Goal: Check status: Check status

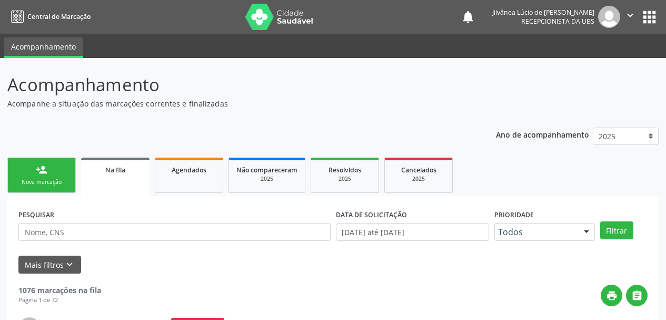
scroll to position [28, 0]
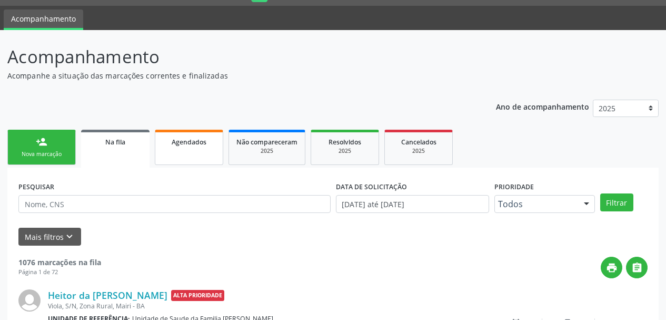
click at [168, 150] on link "Agendados" at bounding box center [189, 147] width 68 height 35
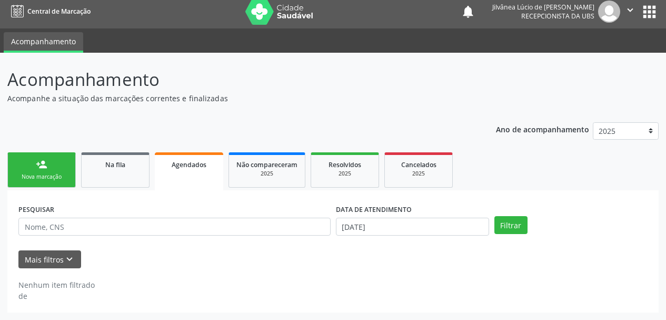
click at [394, 206] on label "DATA DE ATENDIMENTO" at bounding box center [374, 209] width 76 height 16
click at [391, 230] on input "[DATE]" at bounding box center [412, 226] width 153 height 18
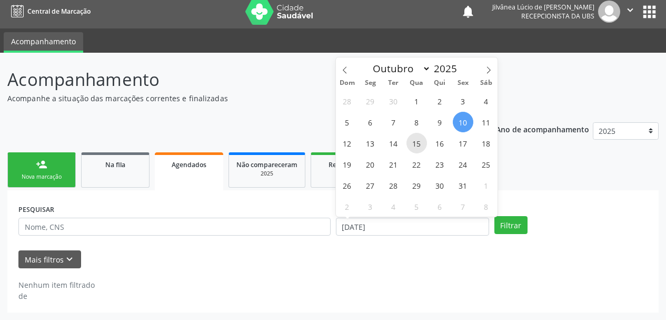
click at [423, 149] on span "15" at bounding box center [416, 143] width 21 height 21
type input "[DATE]"
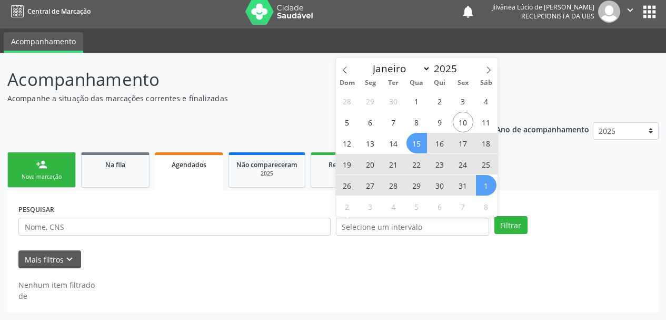
click at [538, 194] on div "PESQUISAR DATA DE ATENDIMENTO Filtrar UNIDADE EXECUTANTE [GEOGRAPHIC_DATA]... N…" at bounding box center [332, 251] width 651 height 122
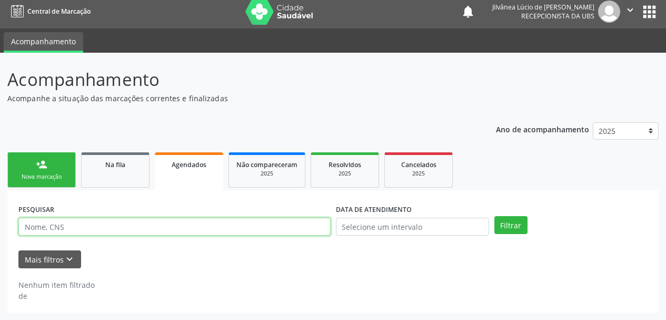
click at [319, 220] on input "text" at bounding box center [174, 226] width 312 height 18
paste input "[PERSON_NAME]"
click at [494, 216] on button "Filtrar" at bounding box center [510, 225] width 33 height 18
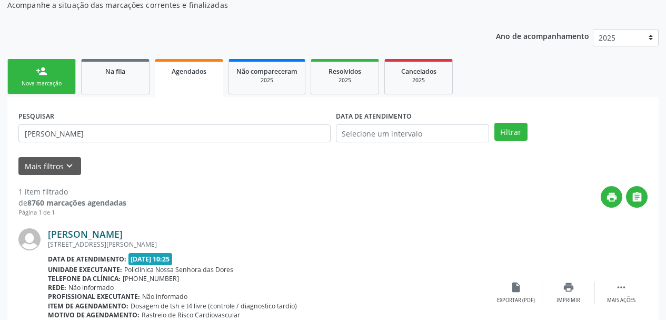
scroll to position [144, 0]
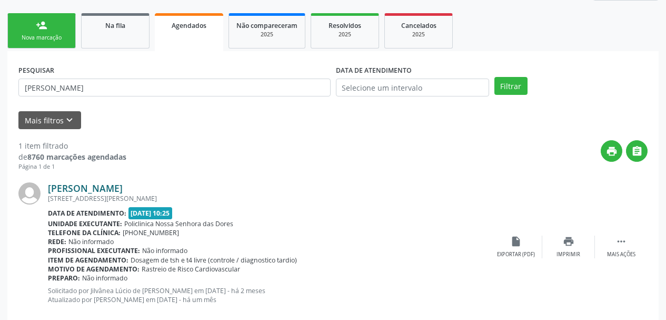
click at [99, 191] on link "[PERSON_NAME]" at bounding box center [85, 188] width 75 height 12
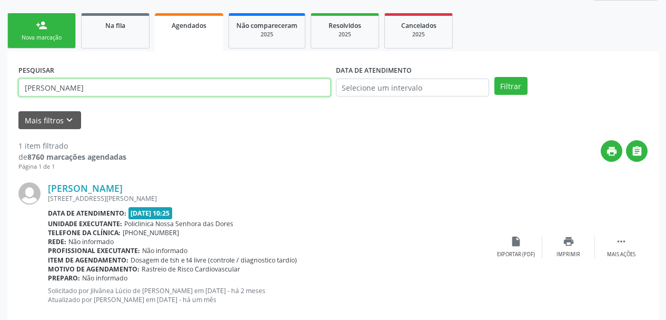
drag, startPoint x: 144, startPoint y: 86, endPoint x: 0, endPoint y: 87, distance: 144.3
click at [0, 87] on div "Acompanhamento Acompanhe a situação das marcações correntes e finalizadas Relat…" at bounding box center [333, 127] width 666 height 427
paste input "[PERSON_NAME]"
click at [494, 77] on button "Filtrar" at bounding box center [510, 86] width 33 height 18
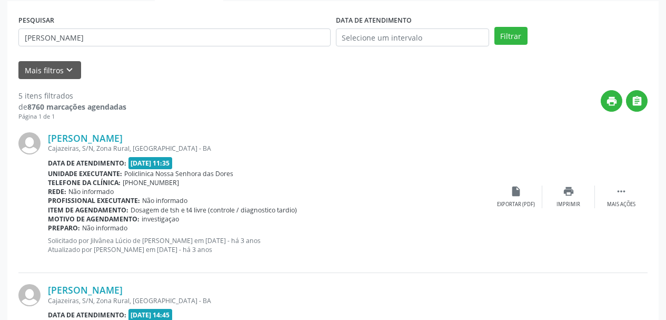
scroll to position [302, 0]
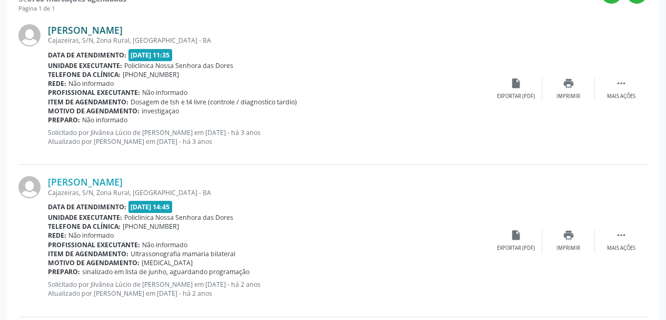
click at [82, 32] on link "[PERSON_NAME]" at bounding box center [85, 30] width 75 height 12
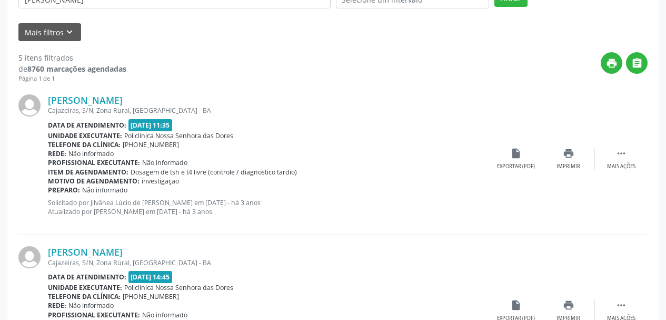
scroll to position [0, 0]
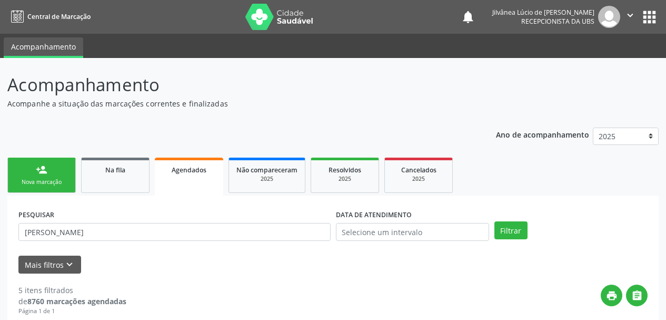
drag, startPoint x: 77, startPoint y: 237, endPoint x: 66, endPoint y: 236, distance: 11.6
click at [66, 236] on div "PESQUISAR [PERSON_NAME]" at bounding box center [174, 226] width 317 height 41
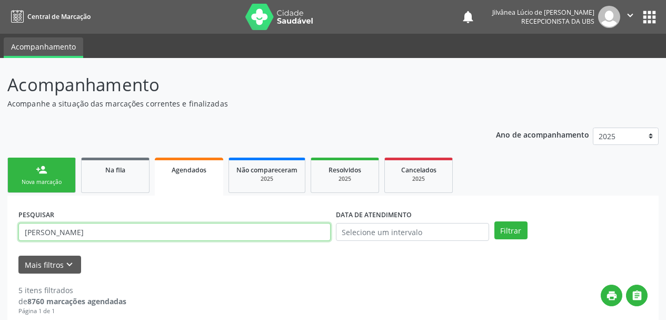
drag, startPoint x: 120, startPoint y: 235, endPoint x: 3, endPoint y: 232, distance: 116.9
paste input "[PERSON_NAME]"
click at [494, 221] on button "Filtrar" at bounding box center [510, 230] width 33 height 18
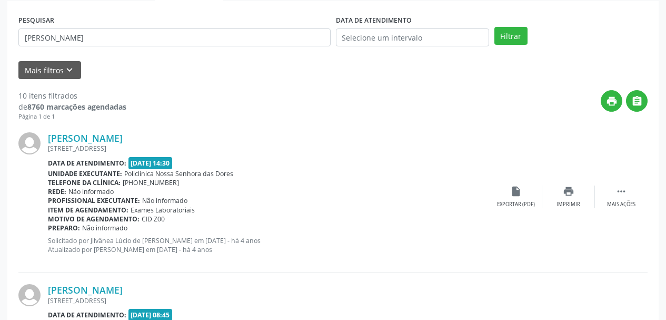
scroll to position [197, 0]
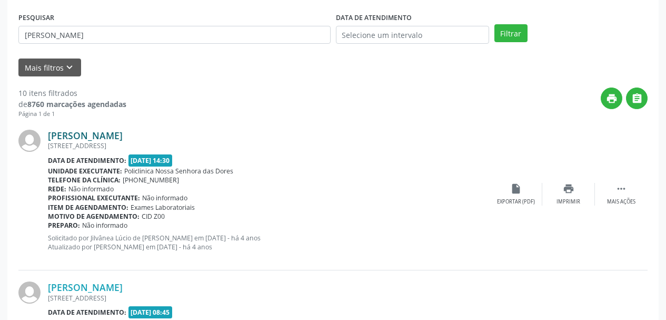
click at [74, 135] on link "[PERSON_NAME]" at bounding box center [85, 136] width 75 height 12
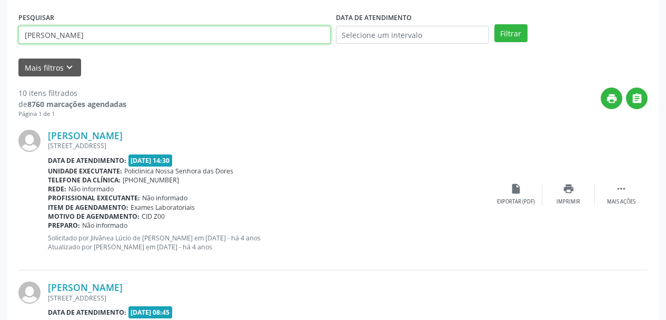
drag, startPoint x: 123, startPoint y: 39, endPoint x: 0, endPoint y: 46, distance: 123.4
paste input "[PERSON_NAME]"
click at [494, 24] on button "Filtrar" at bounding box center [510, 33] width 33 height 18
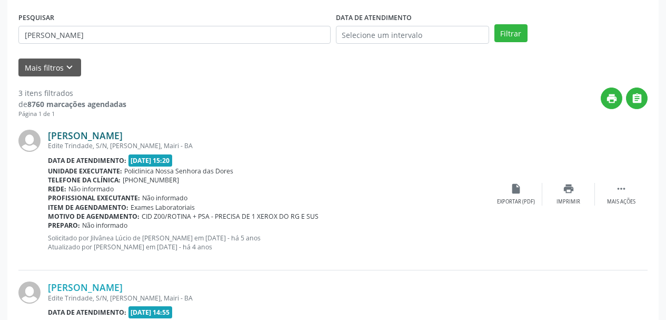
click at [88, 131] on link "[PERSON_NAME]" at bounding box center [85, 136] width 75 height 12
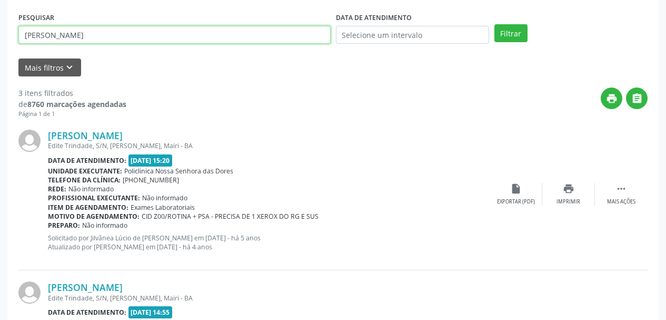
drag, startPoint x: 126, startPoint y: 38, endPoint x: 0, endPoint y: 48, distance: 126.2
click at [0, 48] on div "Acompanhamento Acompanhe a situação das marcações correntes e finalizadas Relat…" at bounding box center [333, 226] width 666 height 731
paste input "Zenailde de [PERSON_NAME]"
click at [494, 24] on button "Filtrar" at bounding box center [510, 33] width 33 height 18
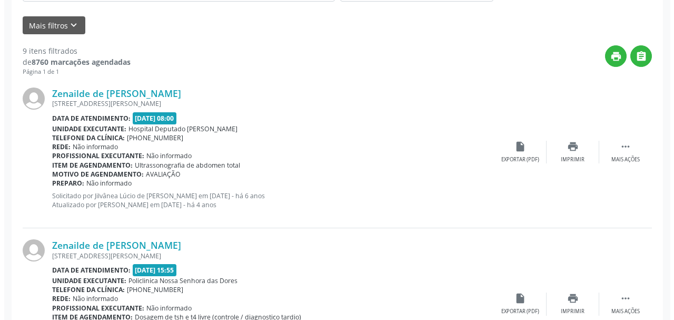
scroll to position [302, 0]
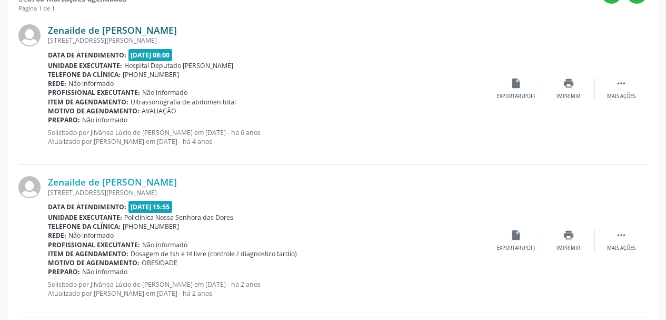
click at [88, 35] on link "Zenailde de [PERSON_NAME]" at bounding box center [112, 30] width 129 height 12
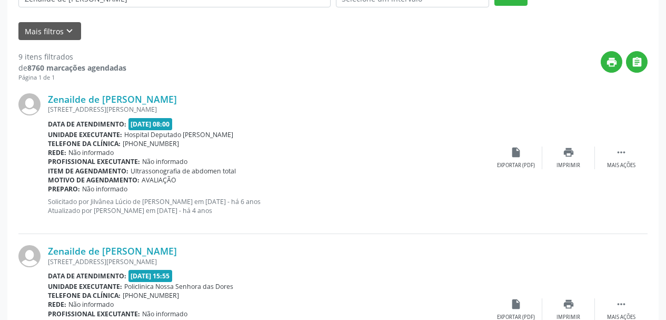
scroll to position [92, 0]
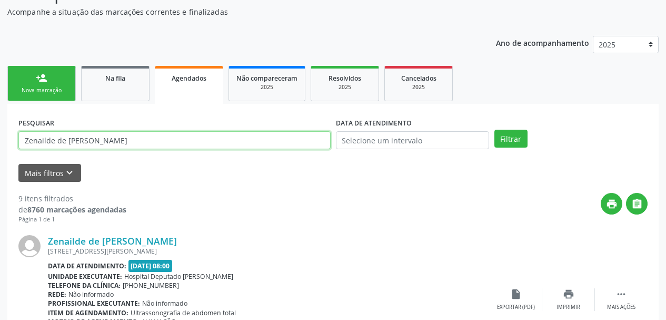
drag, startPoint x: 60, startPoint y: 138, endPoint x: 0, endPoint y: 135, distance: 60.1
paste input "[PERSON_NAME]"
click at [494, 130] on button "Filtrar" at bounding box center [510, 139] width 33 height 18
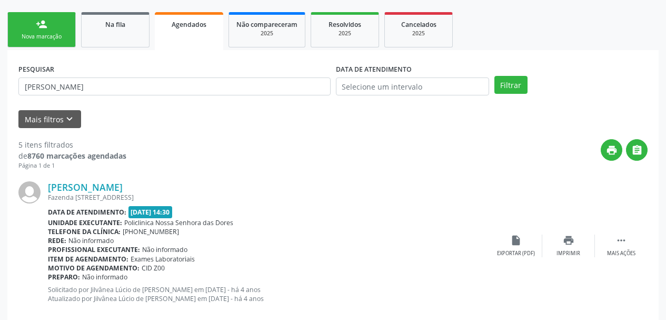
scroll to position [250, 0]
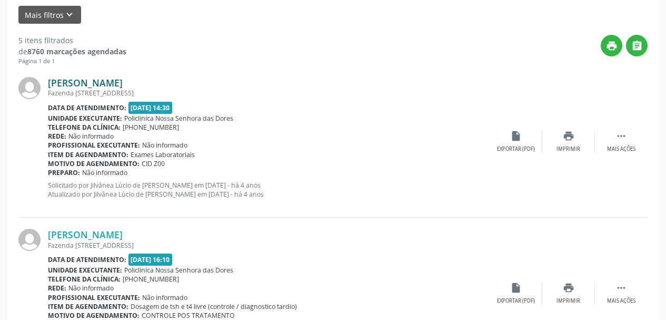
click at [67, 83] on link "[PERSON_NAME]" at bounding box center [85, 83] width 75 height 12
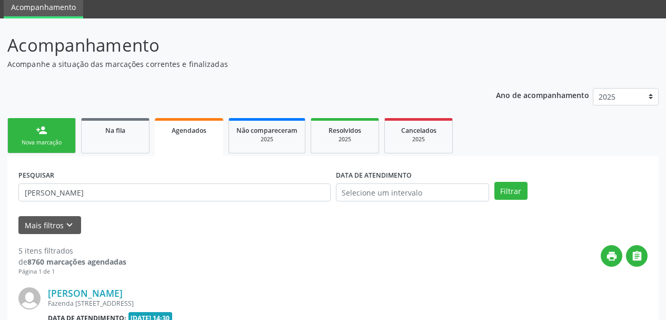
scroll to position [39, 0]
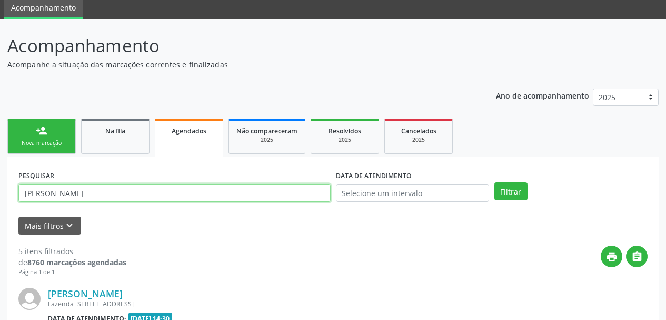
drag, startPoint x: 114, startPoint y: 192, endPoint x: 0, endPoint y: 187, distance: 114.3
paste input "[PERSON_NAME]"
click at [494, 182] on button "Filtrar" at bounding box center [510, 191] width 33 height 18
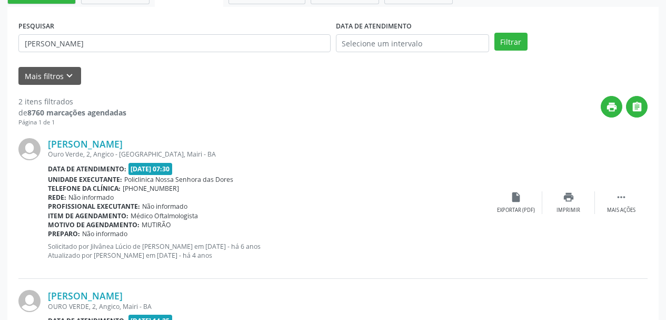
scroll to position [197, 0]
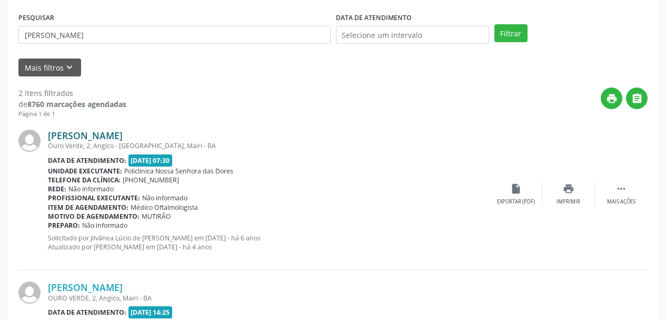
click at [74, 133] on link "[PERSON_NAME]" at bounding box center [85, 136] width 75 height 12
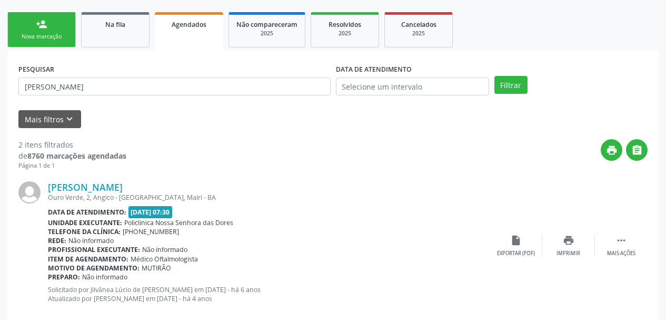
scroll to position [39, 0]
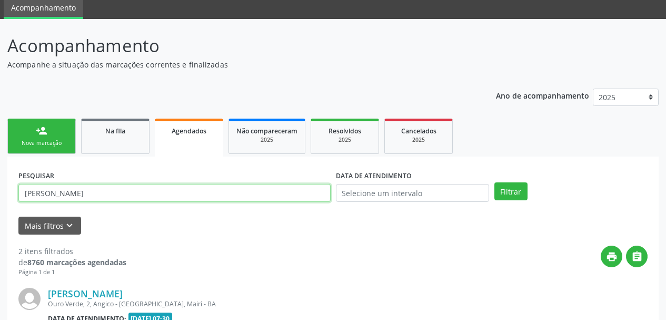
drag, startPoint x: 123, startPoint y: 190, endPoint x: 0, endPoint y: 183, distance: 123.4
click at [0, 183] on div "Acompanhamento Acompanhe a situação das marcações correntes e finalizadas Relat…" at bounding box center [333, 308] width 666 height 579
paste input "[PERSON_NAME]"
click at [494, 182] on button "Filtrar" at bounding box center [510, 191] width 33 height 18
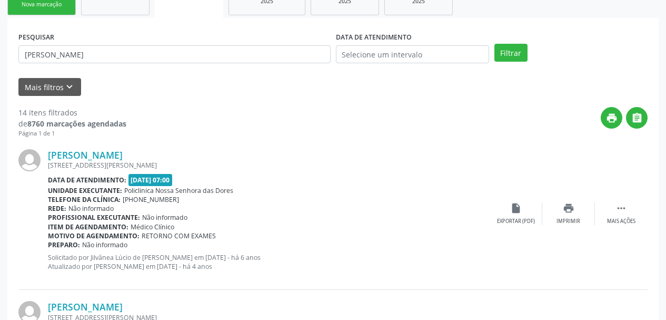
scroll to position [250, 0]
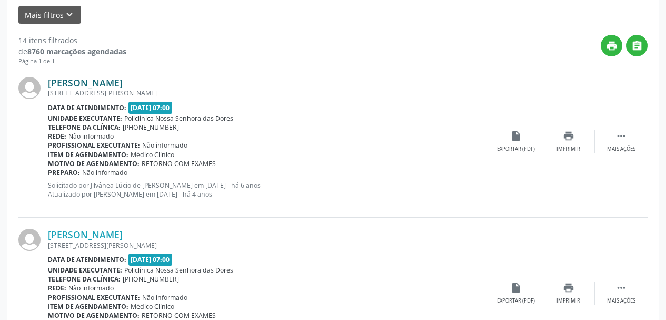
click at [103, 86] on link "[PERSON_NAME]" at bounding box center [85, 83] width 75 height 12
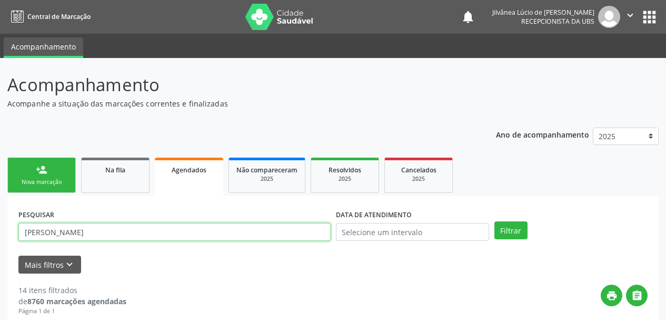
drag, startPoint x: 162, startPoint y: 230, endPoint x: 0, endPoint y: 226, distance: 161.7
paste input "a Alice dos Anjos Ferr"
click at [494, 221] on button "Filtrar" at bounding box center [510, 230] width 33 height 18
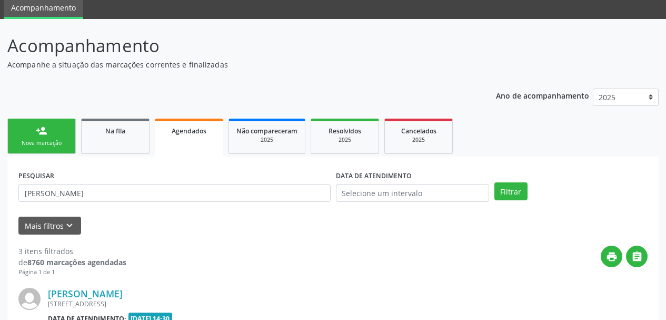
scroll to position [92, 0]
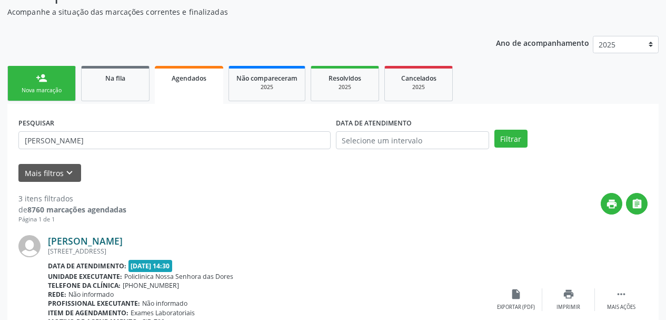
click at [68, 242] on link "[PERSON_NAME]" at bounding box center [85, 241] width 75 height 12
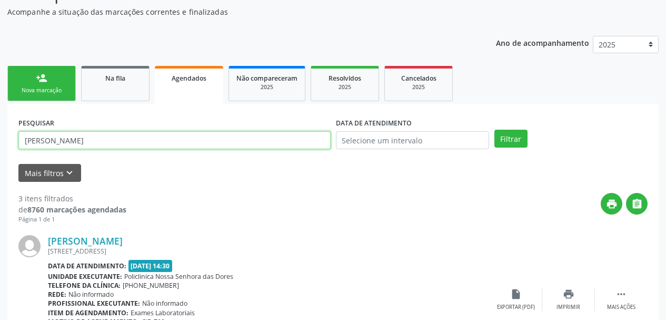
drag, startPoint x: 144, startPoint y: 142, endPoint x: 0, endPoint y: 138, distance: 144.3
paste input "[PERSON_NAME]"
click at [494, 130] on button "Filtrar" at bounding box center [510, 139] width 33 height 18
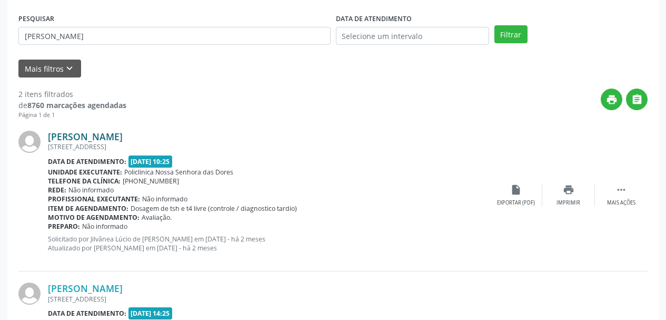
scroll to position [197, 0]
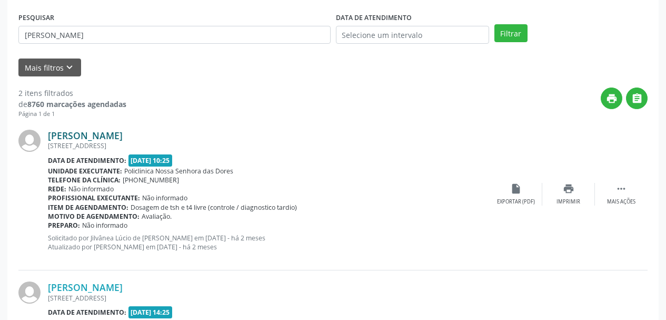
click at [95, 136] on link "[PERSON_NAME]" at bounding box center [85, 136] width 75 height 12
click at [102, 132] on link "[PERSON_NAME]" at bounding box center [85, 136] width 75 height 12
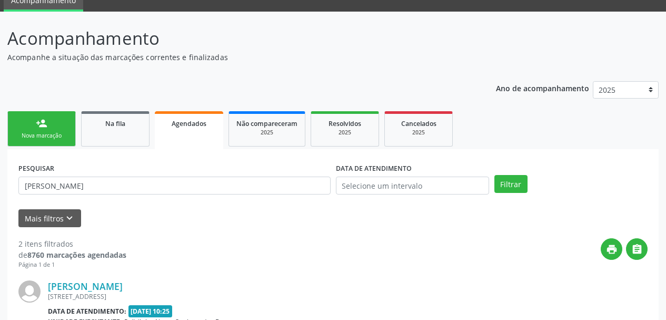
scroll to position [39, 0]
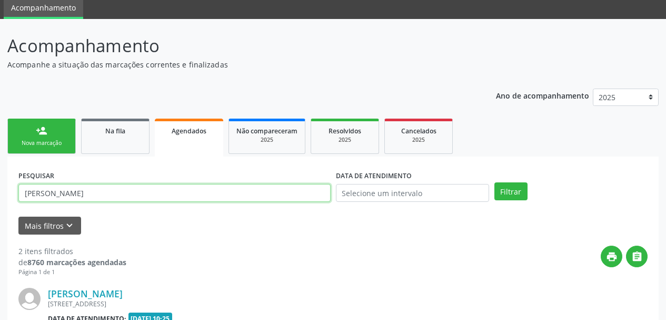
drag, startPoint x: 135, startPoint y: 184, endPoint x: 0, endPoint y: 192, distance: 135.0
click at [0, 198] on div "Acompanhamento Acompanhe a situação das marcações correntes e finalizadas Relat…" at bounding box center [333, 308] width 666 height 579
paste input "[PERSON_NAME]"
click at [494, 182] on button "Filtrar" at bounding box center [510, 191] width 33 height 18
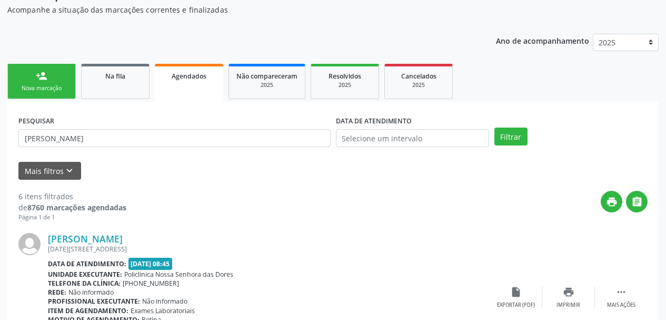
scroll to position [197, 0]
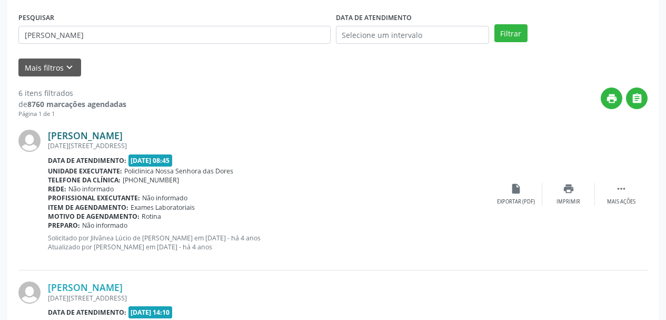
click at [94, 140] on link "[PERSON_NAME]" at bounding box center [85, 136] width 75 height 12
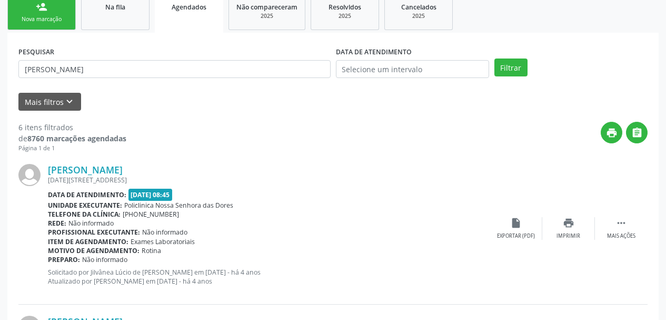
scroll to position [144, 0]
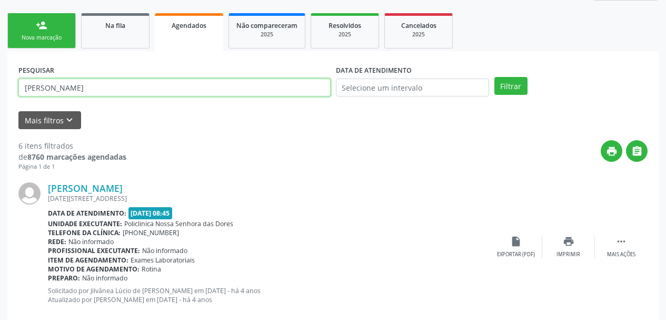
drag, startPoint x: 111, startPoint y: 85, endPoint x: 0, endPoint y: 98, distance: 111.3
paste input "[PERSON_NAME]"
type input "[PERSON_NAME]"
click at [494, 77] on button "Filtrar" at bounding box center [510, 86] width 33 height 18
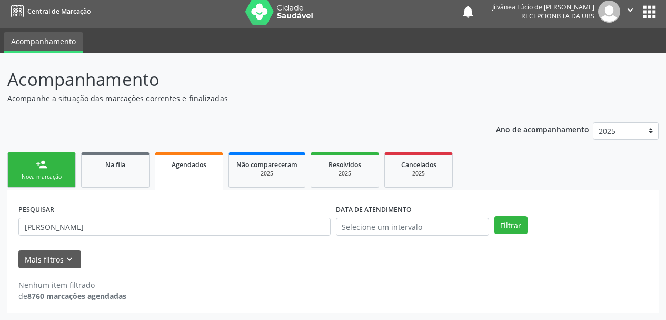
scroll to position [5, 0]
click at [122, 171] on link "Na fila" at bounding box center [115, 169] width 68 height 35
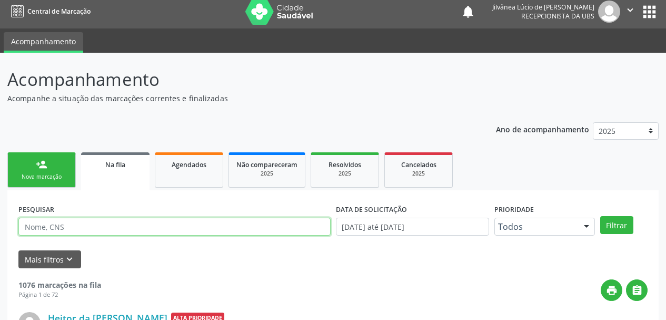
click at [115, 226] on input "text" at bounding box center [174, 226] width 312 height 18
paste input "[PERSON_NAME]"
type input "[PERSON_NAME]"
click at [600, 216] on button "Filtrar" at bounding box center [616, 225] width 33 height 18
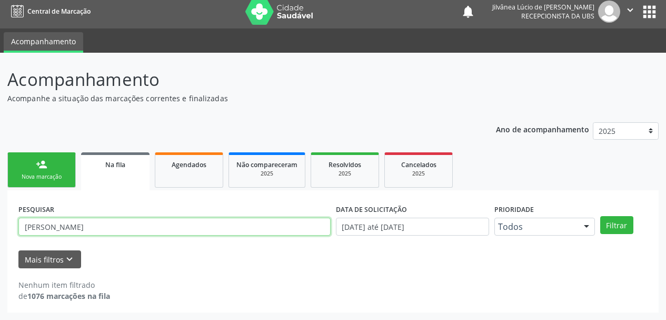
drag, startPoint x: 125, startPoint y: 227, endPoint x: 0, endPoint y: 214, distance: 125.5
click at [0, 214] on div "Acompanhamento Acompanhe a situação das marcações correntes e finalizadas Relat…" at bounding box center [333, 186] width 666 height 267
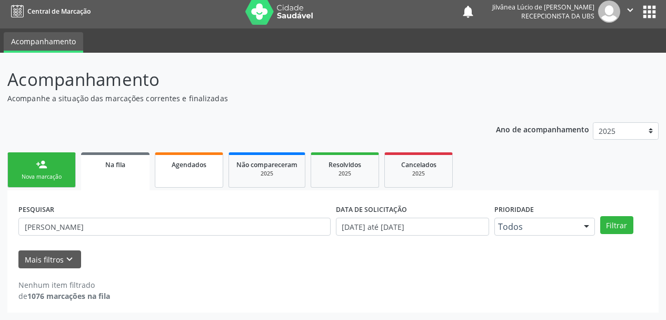
click at [195, 161] on span "Agendados" at bounding box center [189, 164] width 35 height 9
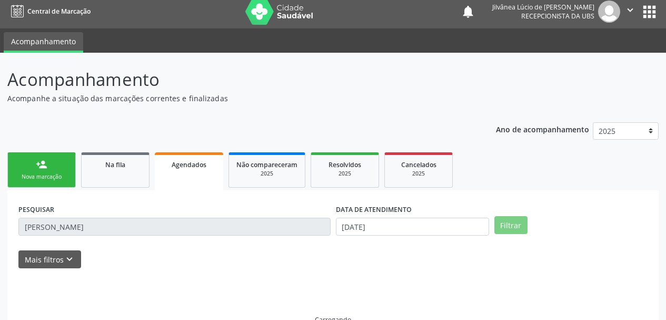
click at [170, 168] on div "Agendados" at bounding box center [189, 163] width 54 height 11
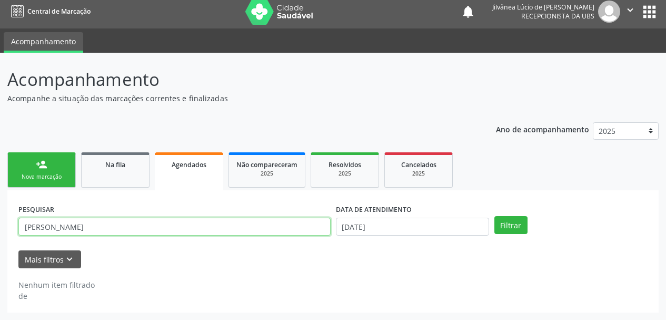
drag, startPoint x: 123, startPoint y: 227, endPoint x: 0, endPoint y: 218, distance: 123.6
click at [0, 218] on div "Acompanhamento Acompanhe a situação das marcações correntes e finalizadas Relat…" at bounding box center [333, 186] width 666 height 267
paste input "[PERSON_NAME][DEMOGRAPHIC_DATA]"
type input "[PERSON_NAME][DEMOGRAPHIC_DATA]"
click at [494, 216] on button "Filtrar" at bounding box center [510, 225] width 33 height 18
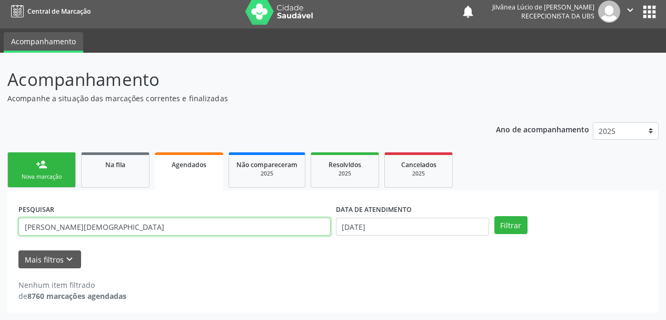
drag, startPoint x: 152, startPoint y: 227, endPoint x: 0, endPoint y: 213, distance: 152.3
click at [0, 213] on div "Acompanhamento Acompanhe a situação das marcações correntes e finalizadas Relat…" at bounding box center [333, 186] width 666 height 267
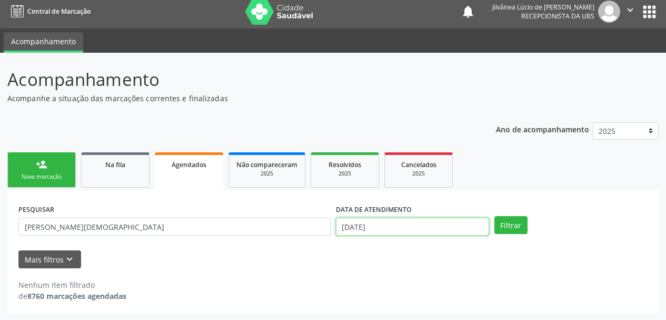
click at [386, 225] on input "[DATE]" at bounding box center [412, 226] width 153 height 18
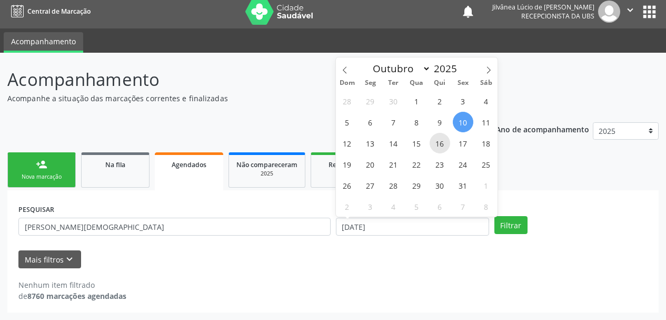
click at [439, 143] on span "16" at bounding box center [440, 143] width 21 height 21
type input "[DATE]"
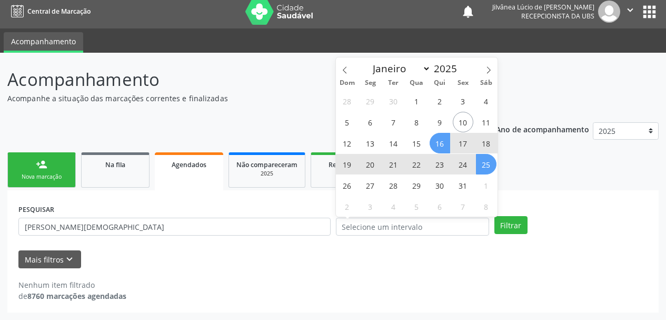
click at [541, 195] on div "PESQUISAR [PERSON_NAME] Evangelista DATA DE ATENDIMENTO Filtrar UNIDADE EXECUTA…" at bounding box center [332, 251] width 651 height 122
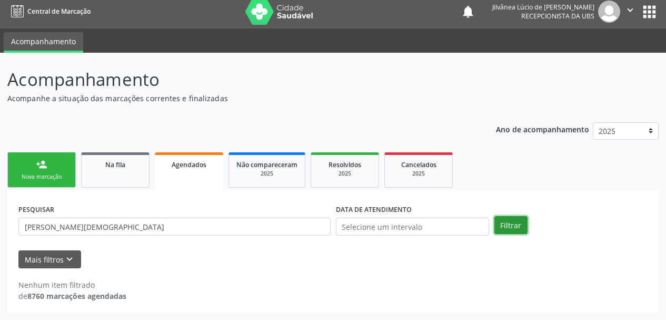
click at [511, 227] on button "Filtrar" at bounding box center [510, 225] width 33 height 18
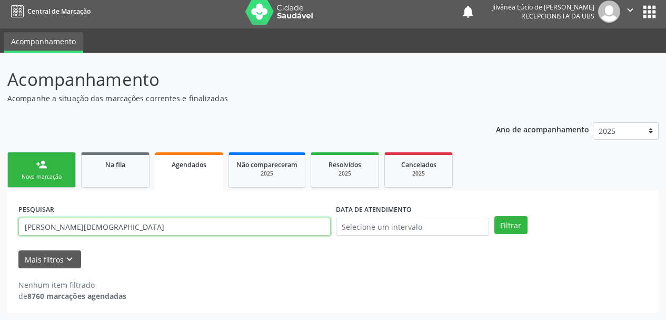
drag, startPoint x: 117, startPoint y: 227, endPoint x: 0, endPoint y: 221, distance: 117.6
click at [0, 225] on div "Acompanhamento Acompanhe a situação das marcações correntes e finalizadas Relat…" at bounding box center [333, 186] width 666 height 267
paste input "[PERSON_NAME] da Paixão"
click at [494, 216] on button "Filtrar" at bounding box center [510, 225] width 33 height 18
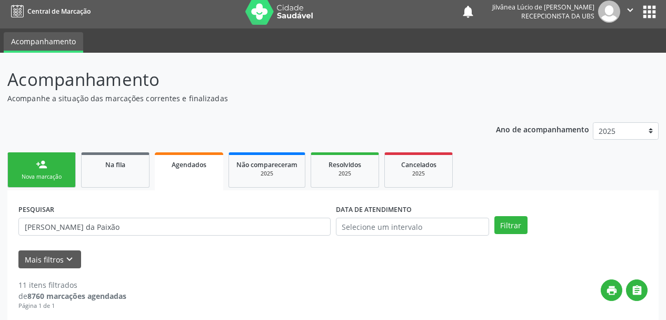
scroll to position [111, 0]
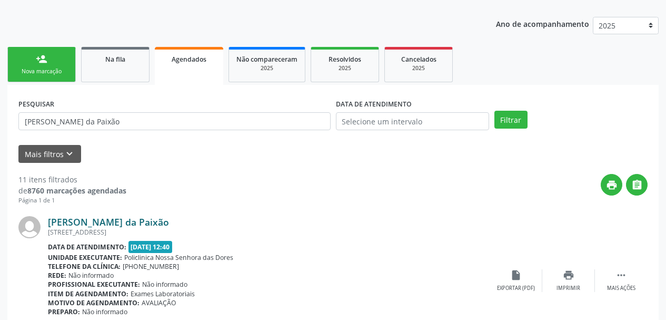
click at [83, 220] on link "[PERSON_NAME] da Paixão" at bounding box center [108, 222] width 121 height 12
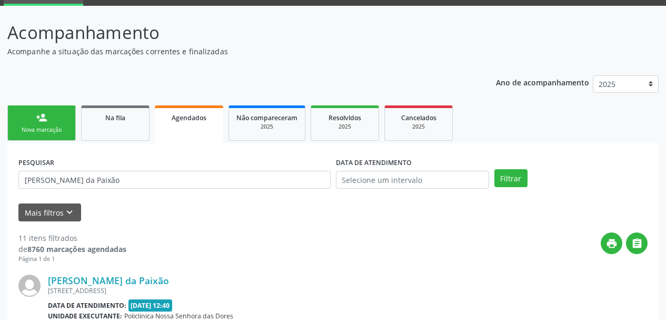
scroll to position [5, 0]
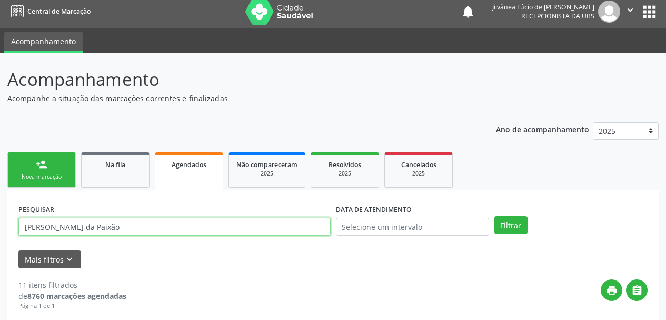
drag, startPoint x: 125, startPoint y: 231, endPoint x: 0, endPoint y: 225, distance: 124.9
paste input "Isabela da [PERSON_NAME]"
click at [494, 216] on button "Filtrar" at bounding box center [510, 225] width 33 height 18
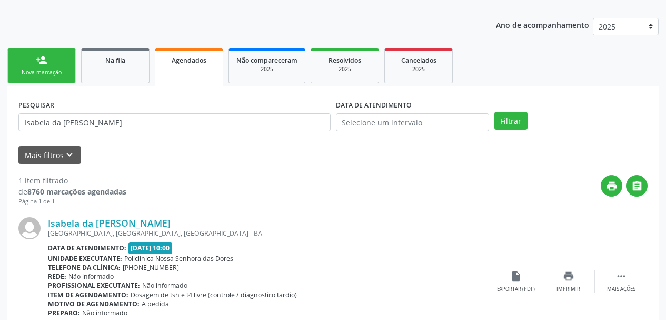
scroll to position [111, 0]
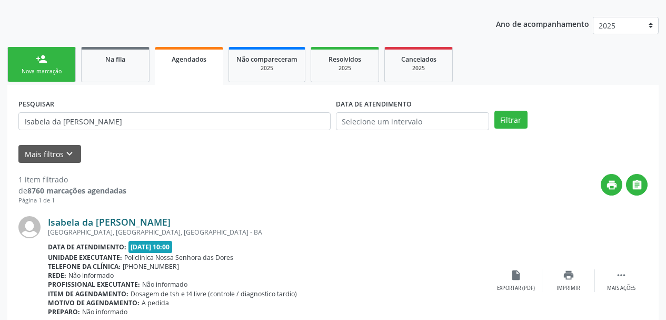
click at [65, 222] on link "Isabela da [PERSON_NAME]" at bounding box center [109, 222] width 123 height 12
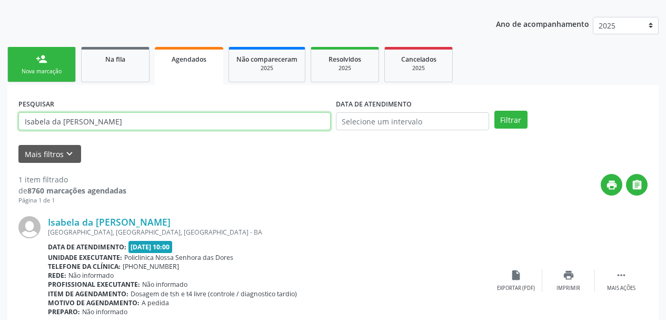
drag, startPoint x: 123, startPoint y: 124, endPoint x: 0, endPoint y: 122, distance: 122.7
click at [0, 122] on div "Acompanhamento Acompanhe a situação das marcações correntes e finalizadas Relat…" at bounding box center [333, 160] width 666 height 427
paste input "[PERSON_NAME]"
click at [494, 111] on button "Filtrar" at bounding box center [510, 120] width 33 height 18
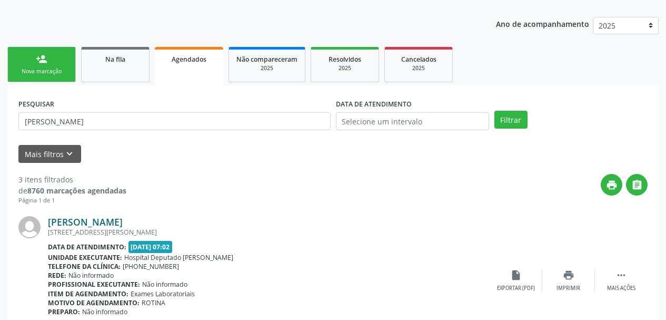
click at [72, 221] on link "[PERSON_NAME]" at bounding box center [85, 222] width 75 height 12
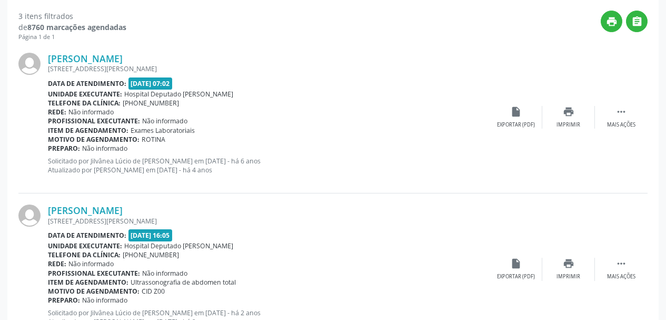
scroll to position [321, 0]
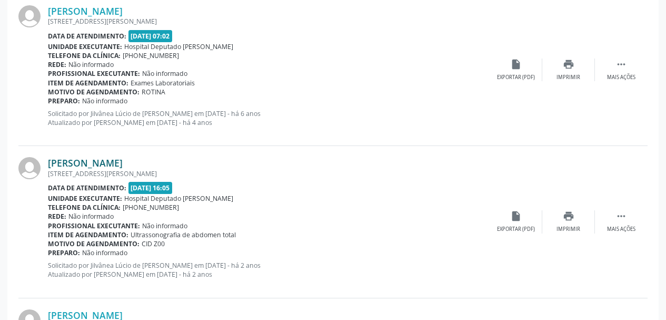
click at [74, 157] on link "[PERSON_NAME]" at bounding box center [85, 163] width 75 height 12
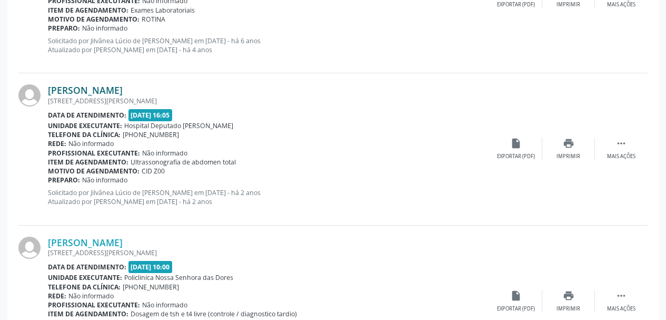
scroll to position [469, 0]
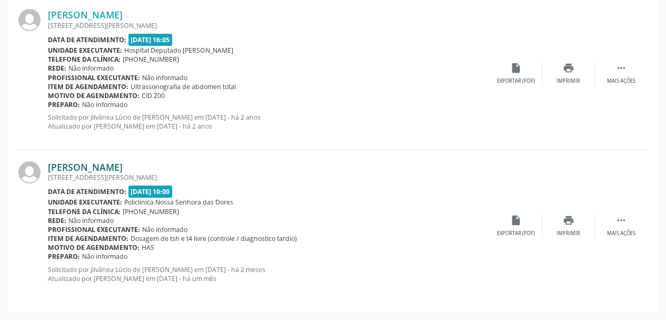
click at [86, 168] on link "[PERSON_NAME]" at bounding box center [85, 167] width 75 height 12
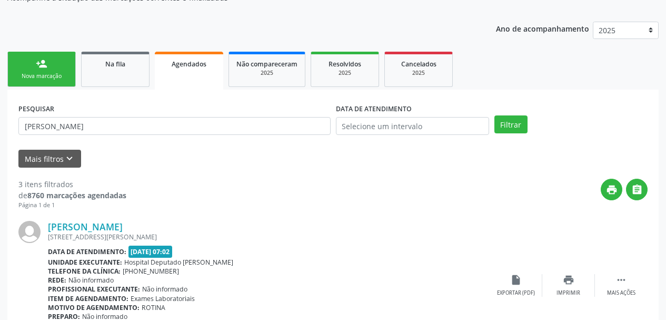
scroll to position [211, 0]
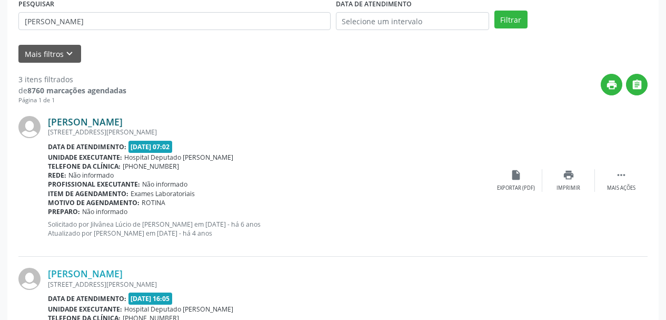
click at [103, 121] on link "[PERSON_NAME]" at bounding box center [85, 122] width 75 height 12
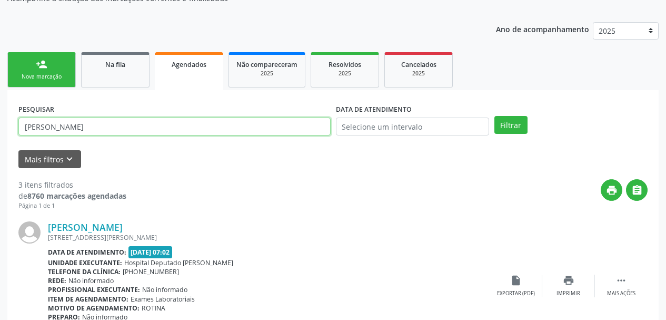
drag, startPoint x: 121, startPoint y: 129, endPoint x: 0, endPoint y: 107, distance: 122.5
click at [0, 118] on div "Acompanhamento Acompanhe a situação das marcações correntes e finalizadas Relat…" at bounding box center [333, 318] width 666 height 731
paste input "[PERSON_NAME]"
click at [494, 116] on button "Filtrar" at bounding box center [510, 125] width 33 height 18
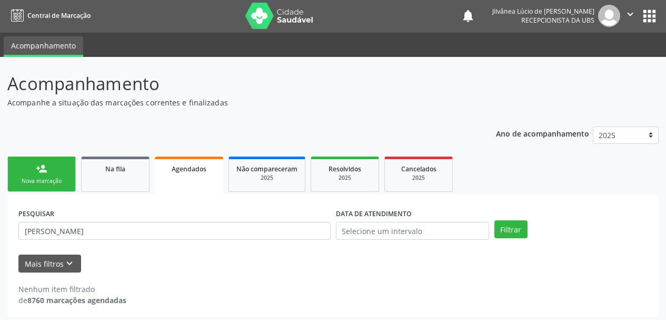
scroll to position [0, 0]
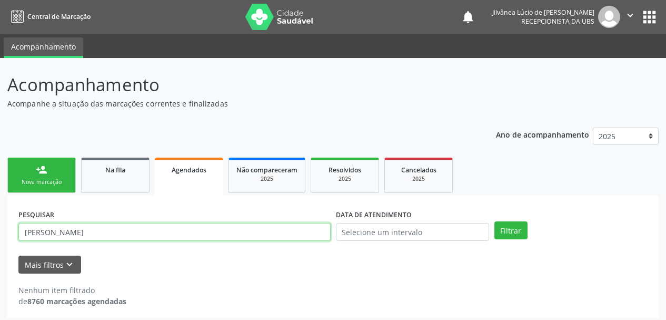
drag, startPoint x: 114, startPoint y: 232, endPoint x: 0, endPoint y: 245, distance: 115.0
click at [0, 240] on div "Acompanhamento Acompanhe a situação das marcações correntes e finalizadas Relat…" at bounding box center [333, 191] width 666 height 267
paste input "Ravenna [PERSON_NAME]"
click at [494, 221] on button "Filtrar" at bounding box center [510, 230] width 33 height 18
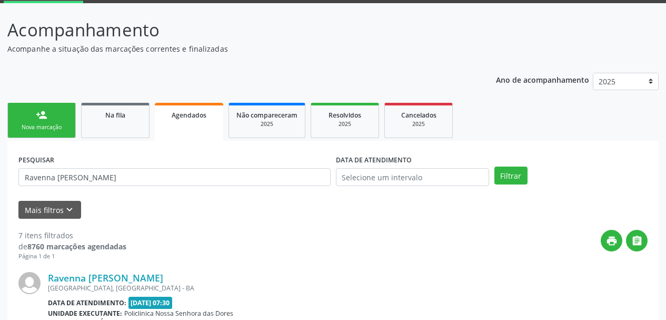
scroll to position [105, 0]
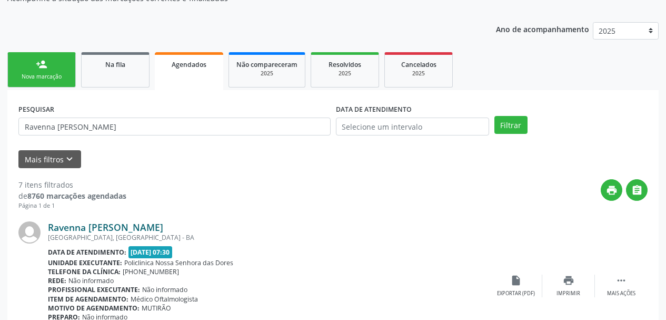
click at [76, 228] on link "Ravenna [PERSON_NAME]" at bounding box center [105, 227] width 115 height 12
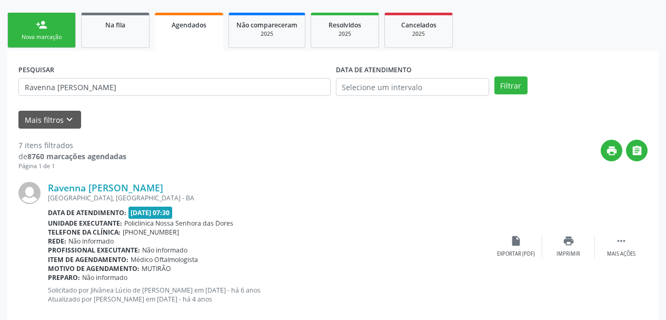
scroll to position [263, 0]
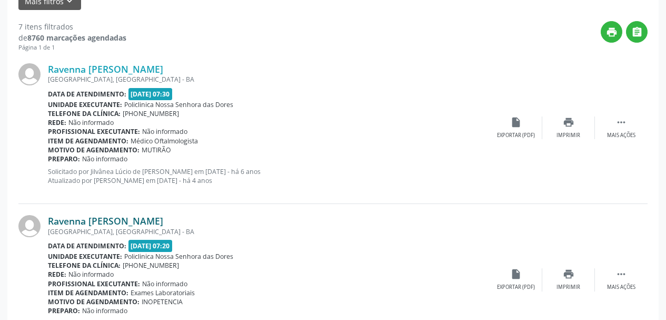
click at [106, 219] on link "Ravenna [PERSON_NAME]" at bounding box center [105, 221] width 115 height 12
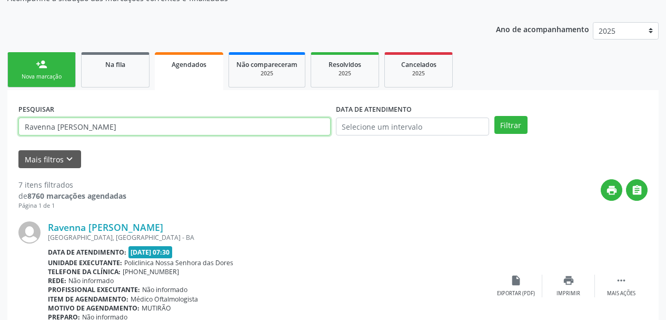
drag, startPoint x: 122, startPoint y: 126, endPoint x: 0, endPoint y: 117, distance: 122.5
paste input "[PERSON_NAME]"
click at [494, 116] on button "Filtrar" at bounding box center [510, 125] width 33 height 18
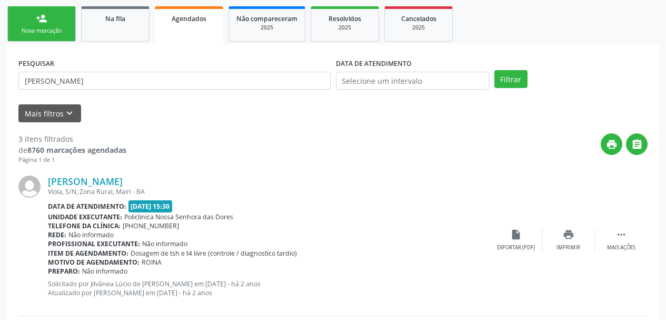
scroll to position [211, 0]
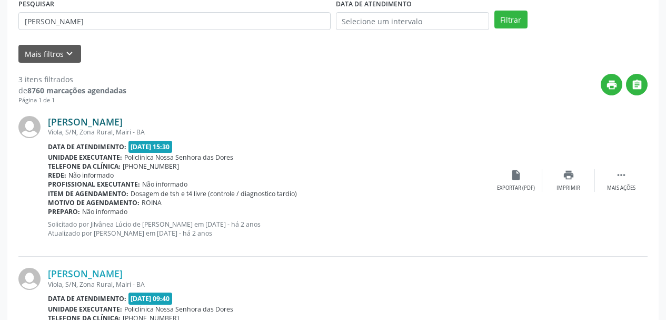
click at [100, 120] on link "[PERSON_NAME]" at bounding box center [85, 122] width 75 height 12
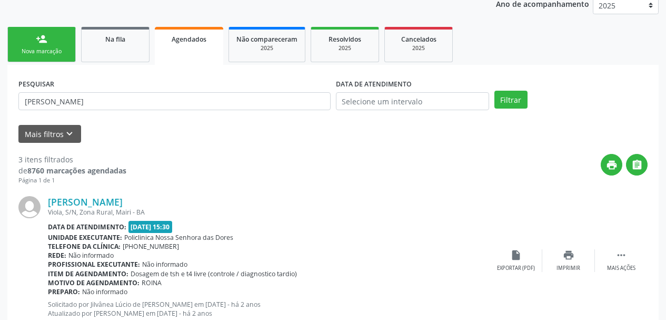
scroll to position [53, 0]
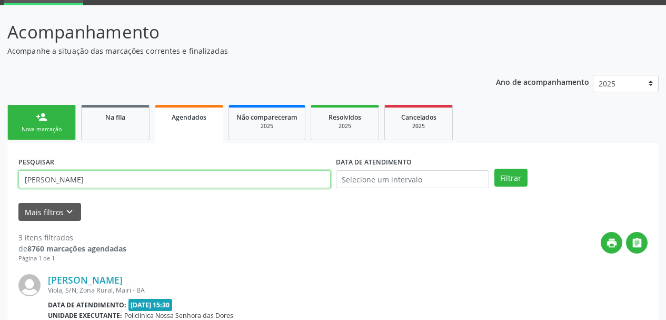
drag, startPoint x: 100, startPoint y: 182, endPoint x: 0, endPoint y: 189, distance: 99.7
paste input "[PERSON_NAME]"
type input "[PERSON_NAME]"
click at [494, 168] on button "Filtrar" at bounding box center [510, 177] width 33 height 18
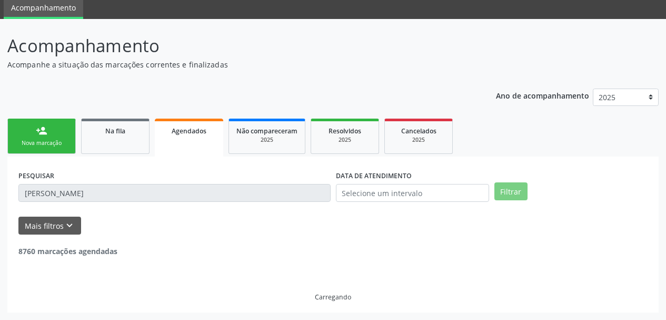
scroll to position [5, 0]
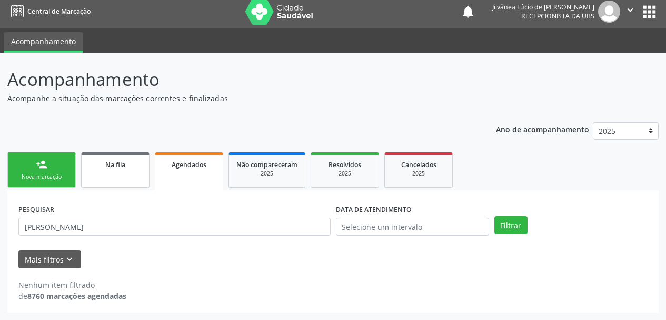
click at [112, 172] on link "Na fila" at bounding box center [115, 169] width 68 height 35
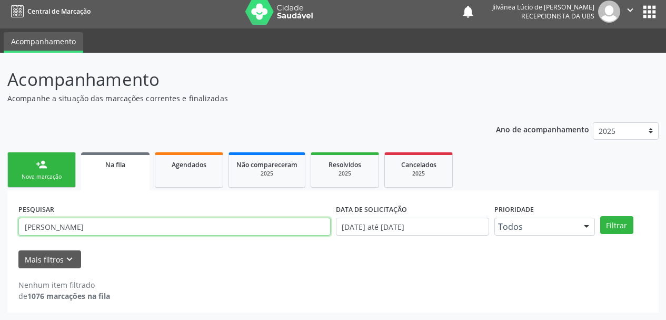
click at [126, 229] on input "[PERSON_NAME]" at bounding box center [174, 226] width 312 height 18
drag, startPoint x: 126, startPoint y: 229, endPoint x: 0, endPoint y: 223, distance: 126.5
click at [0, 223] on div "Acompanhamento Acompanhe a situação das marcações correntes e finalizadas Relat…" at bounding box center [333, 186] width 666 height 267
paste input "[PERSON_NAME]"
click at [600, 216] on button "Filtrar" at bounding box center [616, 225] width 33 height 18
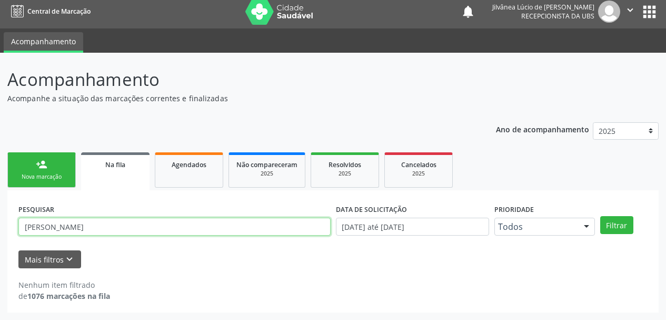
drag, startPoint x: 127, startPoint y: 228, endPoint x: 0, endPoint y: 225, distance: 127.4
click at [0, 225] on div "Acompanhamento Acompanhe a situação das marcações correntes e finalizadas Relat…" at bounding box center [333, 186] width 666 height 267
paste input "700806435264284"
type input "700806435264284"
click at [600, 216] on button "Filtrar" at bounding box center [616, 225] width 33 height 18
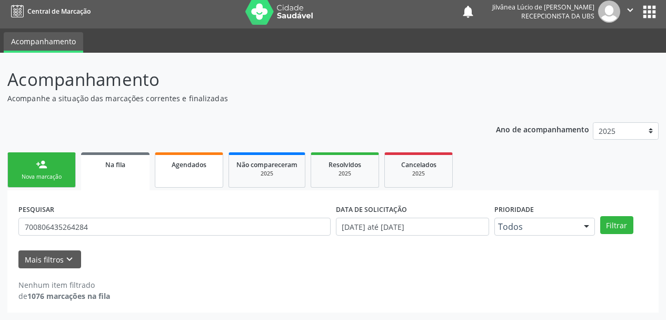
click at [190, 177] on link "Agendados" at bounding box center [189, 169] width 68 height 35
select select "9"
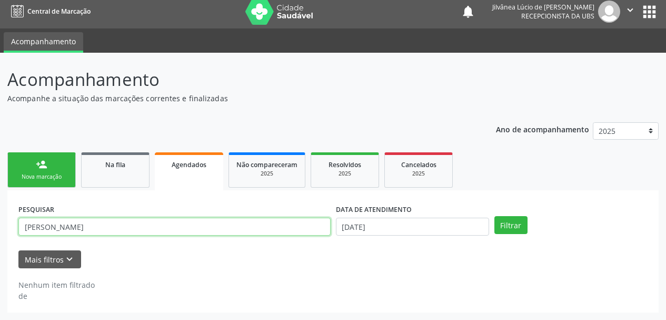
drag, startPoint x: 122, startPoint y: 230, endPoint x: 0, endPoint y: 230, distance: 121.6
click at [0, 230] on div "Acompanhamento Acompanhe a situação das marcações correntes e finalizadas Relat…" at bounding box center [333, 186] width 666 height 267
paste input "700806435264284"
type input "700806435264284"
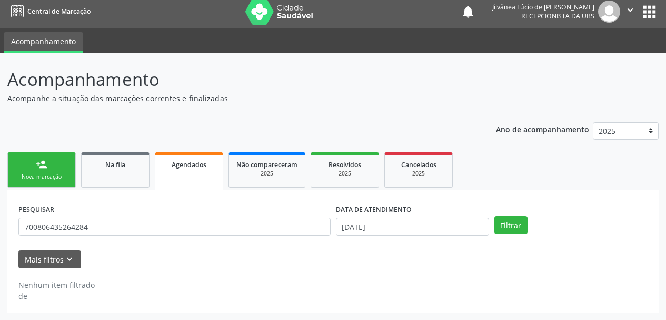
click at [397, 216] on label "DATA DE ATENDIMENTO" at bounding box center [374, 209] width 76 height 16
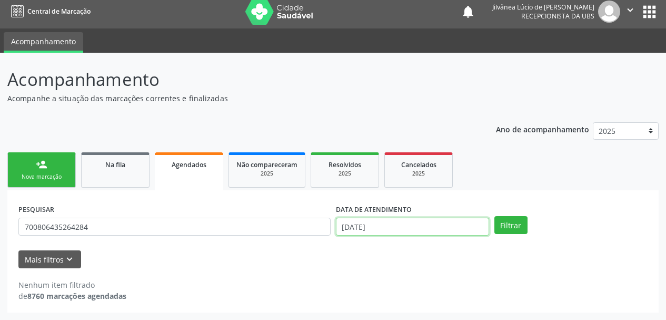
click at [403, 220] on input "[DATE]" at bounding box center [412, 226] width 153 height 18
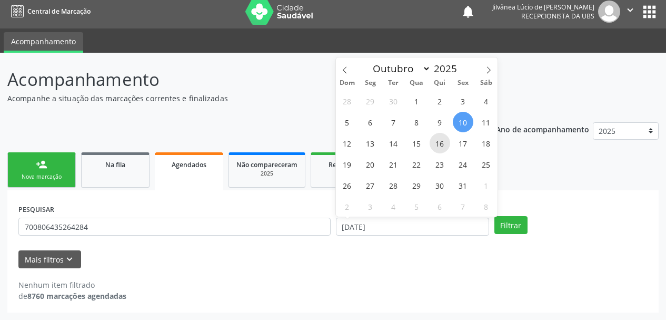
click at [441, 141] on span "16" at bounding box center [440, 143] width 21 height 21
type input "[DATE]"
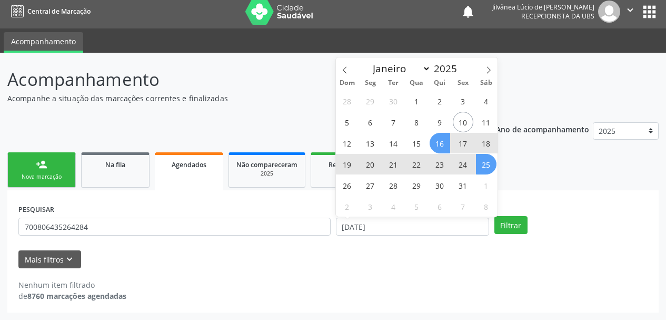
click at [532, 200] on div "PESQUISAR 700806435264284 DATA DE ATENDIMENTO [DATE] Filtrar UNIDADE EXECUTANTE…" at bounding box center [332, 251] width 651 height 122
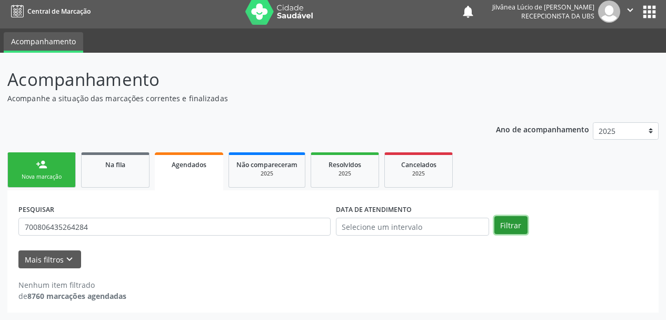
click at [508, 222] on button "Filtrar" at bounding box center [510, 225] width 33 height 18
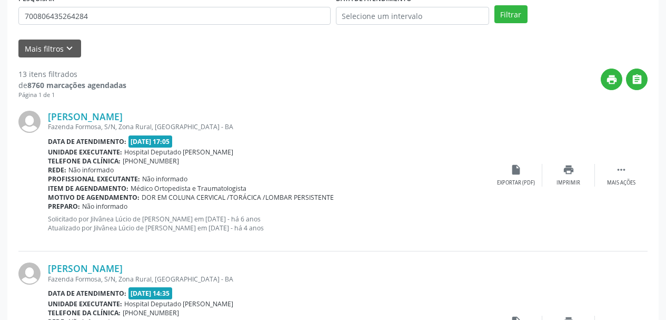
scroll to position [163, 0]
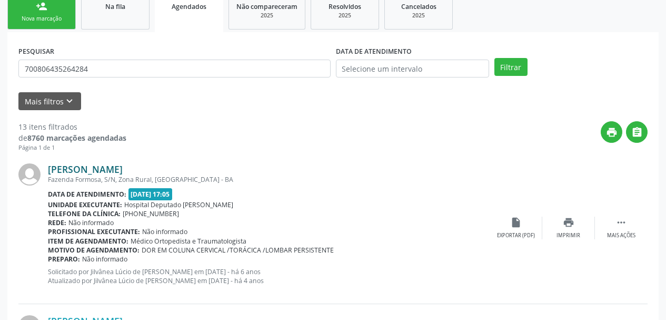
click at [114, 169] on link "[PERSON_NAME]" at bounding box center [85, 169] width 75 height 12
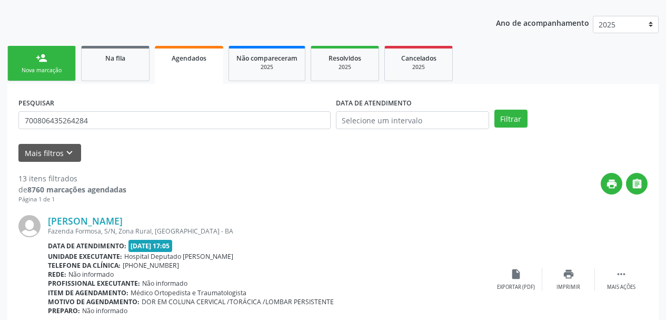
scroll to position [58, 0]
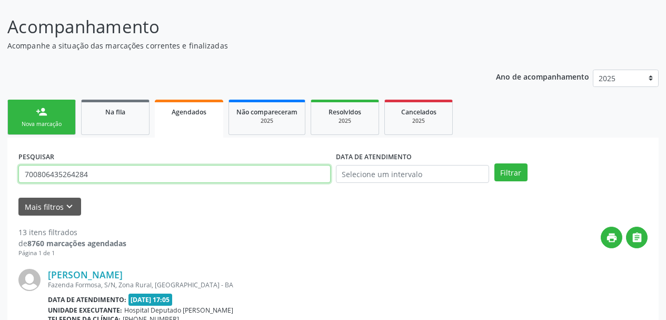
drag, startPoint x: 15, startPoint y: 172, endPoint x: 0, endPoint y: 185, distance: 20.2
paste input "[PERSON_NAME]"
click at [494, 163] on button "Filtrar" at bounding box center [510, 172] width 33 height 18
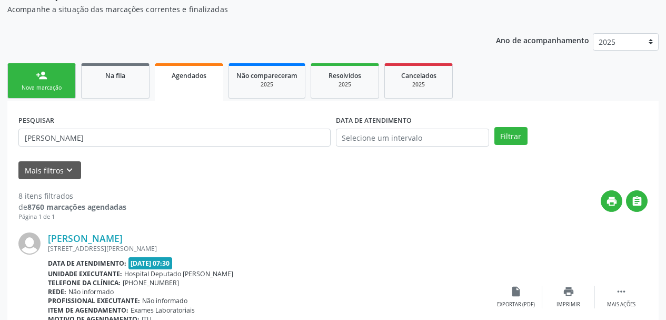
scroll to position [111, 0]
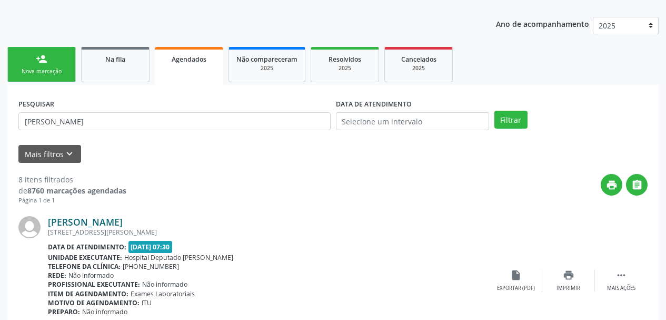
click at [123, 217] on link "[PERSON_NAME]" at bounding box center [85, 222] width 75 height 12
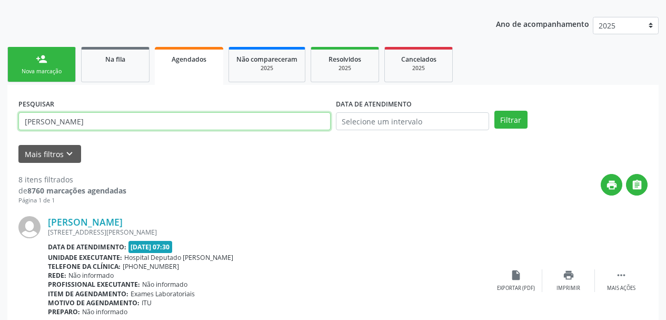
drag, startPoint x: 56, startPoint y: 126, endPoint x: 0, endPoint y: 134, distance: 57.0
paste input "[PERSON_NAME]"
click at [494, 111] on button "Filtrar" at bounding box center [510, 120] width 33 height 18
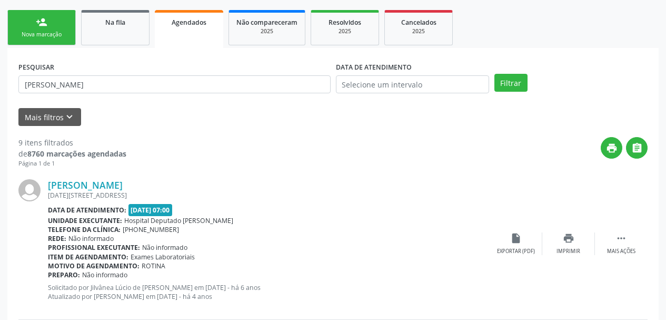
scroll to position [163, 0]
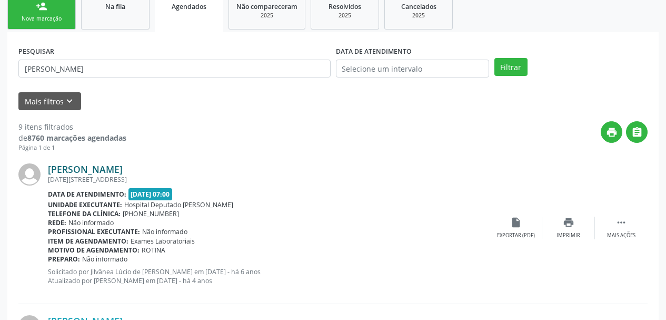
click at [103, 168] on link "[PERSON_NAME]" at bounding box center [85, 169] width 75 height 12
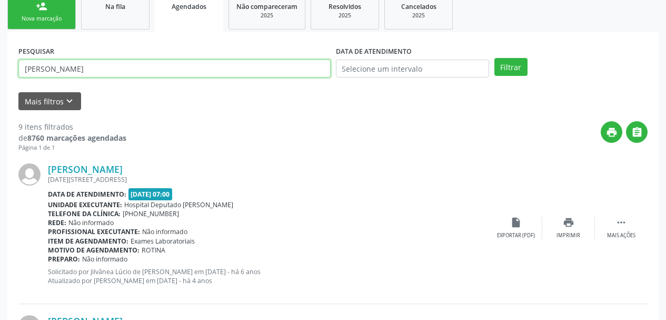
paste input "[PERSON_NAME]"
click at [494, 58] on button "Filtrar" at bounding box center [510, 67] width 33 height 18
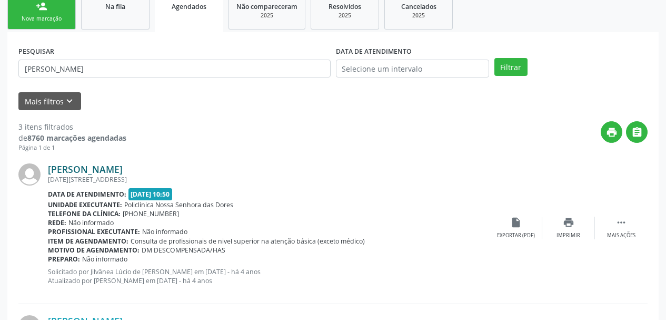
click at [115, 166] on link "[PERSON_NAME]" at bounding box center [85, 169] width 75 height 12
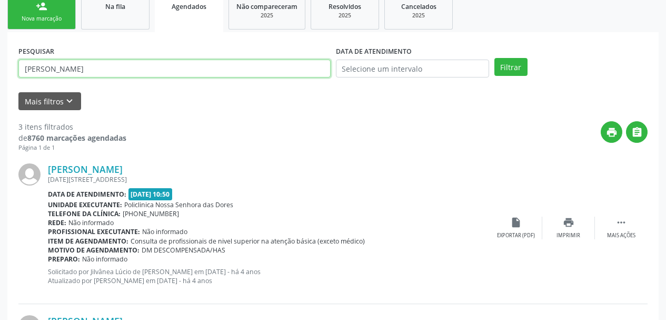
drag, startPoint x: 114, startPoint y: 68, endPoint x: 0, endPoint y: 87, distance: 115.4
click at [0, 87] on div "Acompanhamento Acompanhe a situação das marcações correntes e finalizadas Relat…" at bounding box center [333, 260] width 666 height 731
paste input "[PERSON_NAME]"
click at [494, 58] on button "Filtrar" at bounding box center [510, 67] width 33 height 18
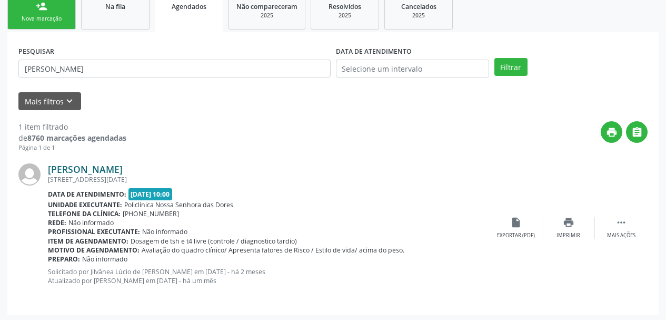
click at [123, 172] on link "[PERSON_NAME]" at bounding box center [85, 169] width 75 height 12
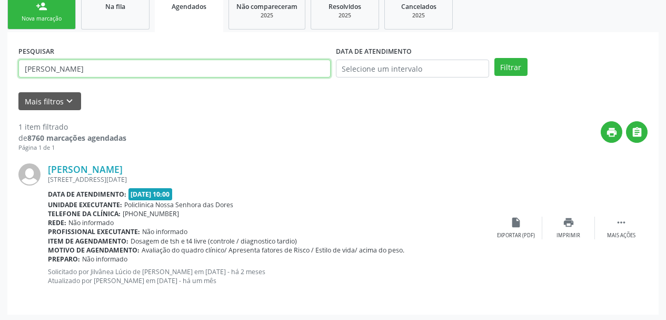
drag, startPoint x: 144, startPoint y: 65, endPoint x: 0, endPoint y: 72, distance: 144.4
click at [0, 71] on div "Acompanhamento Acompanhe a situação das marcações correntes e finalizadas Relat…" at bounding box center [333, 108] width 666 height 427
paste input "Maridalva da Paixão Rodrigu"
click at [494, 58] on button "Filtrar" at bounding box center [510, 67] width 33 height 18
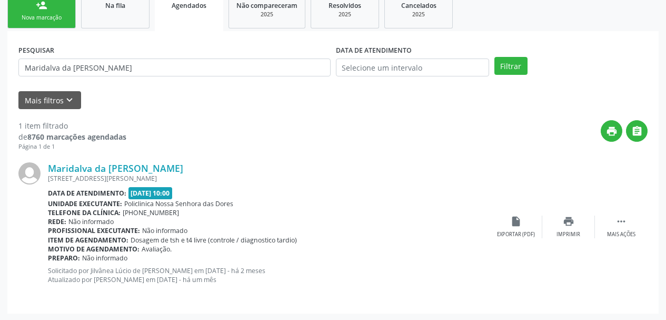
scroll to position [165, 0]
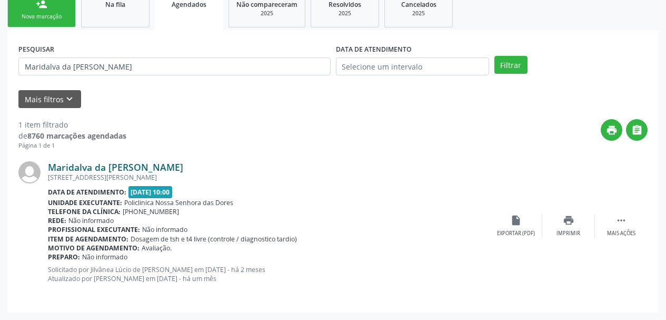
click at [84, 167] on link "Maridalva da [PERSON_NAME]" at bounding box center [115, 167] width 135 height 12
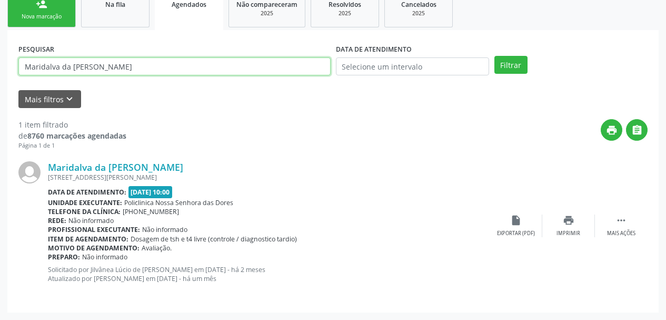
drag, startPoint x: 142, startPoint y: 71, endPoint x: 0, endPoint y: 73, distance: 142.2
click at [0, 73] on div "Acompanhamento Acompanhe a situação das marcações correntes e finalizadas Relat…" at bounding box center [333, 106] width 666 height 427
paste input "Cleuza Freire dos [DEMOGRAPHIC_DATA]"
click at [494, 56] on button "Filtrar" at bounding box center [510, 65] width 33 height 18
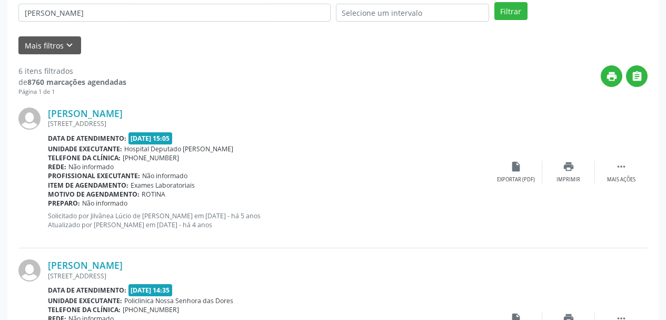
scroll to position [218, 0]
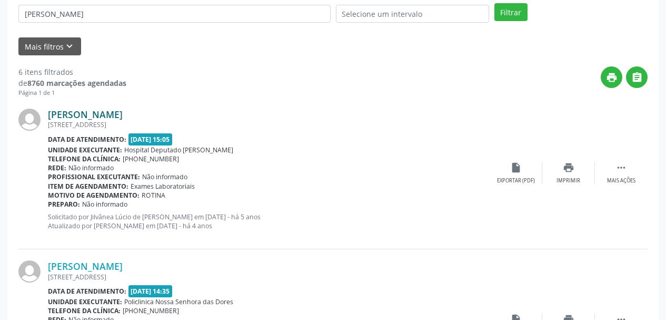
click at [95, 117] on link "[PERSON_NAME]" at bounding box center [85, 114] width 75 height 12
click at [82, 272] on div "[STREET_ADDRESS]" at bounding box center [269, 276] width 442 height 9
click at [87, 270] on link "[PERSON_NAME]" at bounding box center [85, 266] width 75 height 12
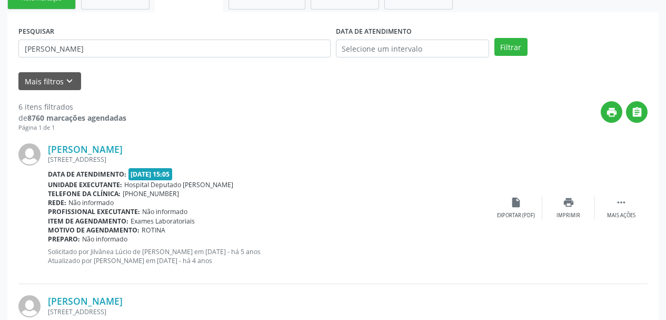
scroll to position [113, 0]
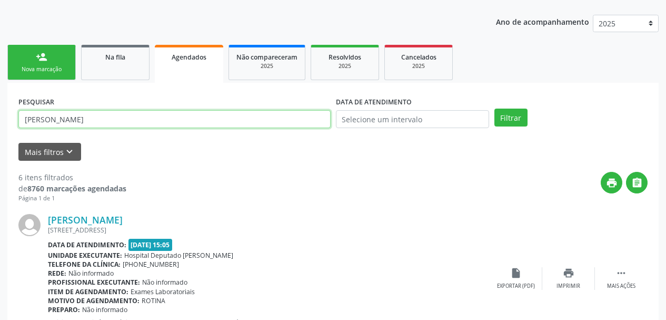
paste input "[PERSON_NAME]"
click at [494, 108] on button "Filtrar" at bounding box center [510, 117] width 33 height 18
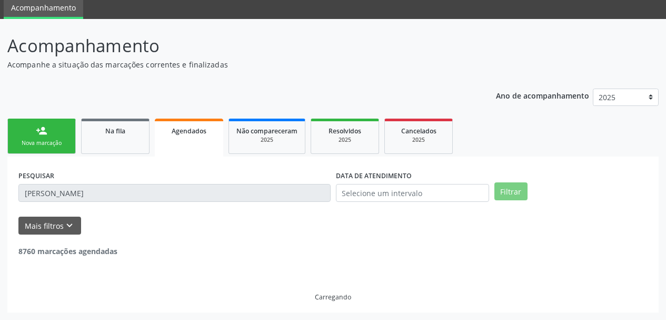
scroll to position [5, 0]
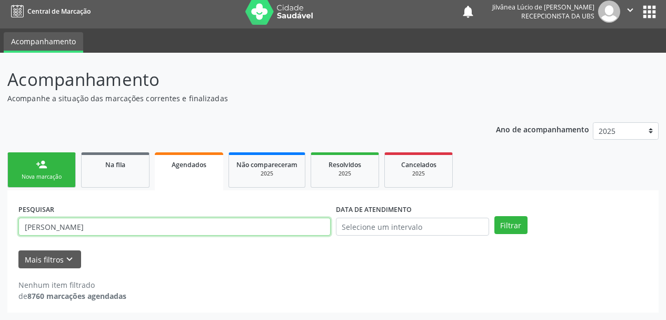
drag, startPoint x: 128, startPoint y: 227, endPoint x: 0, endPoint y: 222, distance: 128.0
click at [0, 223] on div "Acompanhamento Acompanhe a situação das marcações correntes e finalizadas Relat…" at bounding box center [333, 186] width 666 height 267
paste input "708607071570587"
click at [494, 216] on button "Filtrar" at bounding box center [510, 225] width 33 height 18
drag, startPoint x: 126, startPoint y: 225, endPoint x: 0, endPoint y: 215, distance: 126.8
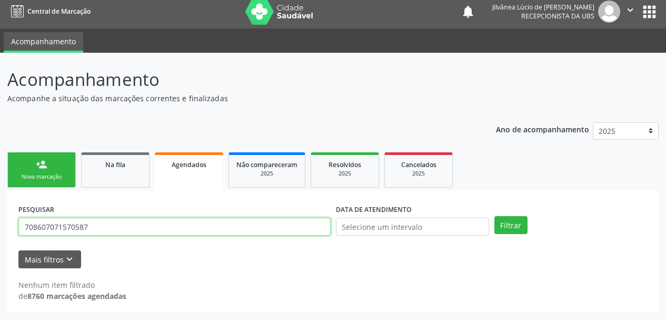
click at [0, 217] on div "Acompanhamento Acompanhe a situação das marcações correntes e finalizadas Relat…" at bounding box center [333, 186] width 666 height 267
paste input "011.410.025-0"
type input "011.410.025-07"
click at [494, 216] on button "Filtrar" at bounding box center [510, 225] width 33 height 18
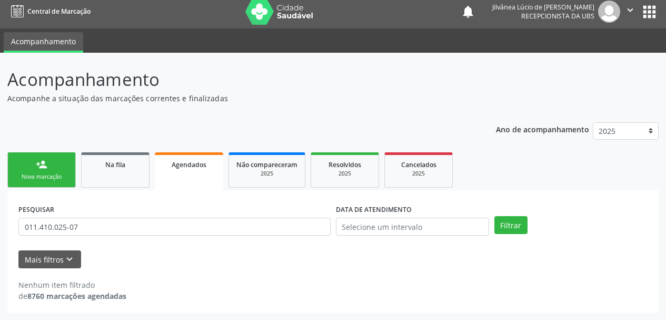
click at [55, 166] on link "person_add Nova marcação" at bounding box center [41, 169] width 68 height 35
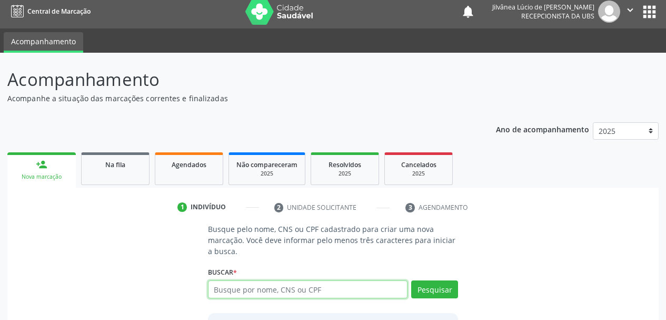
click at [240, 288] on input "text" at bounding box center [308, 289] width 200 height 18
paste input "011.410.025-07"
type input "011.410.025-07"
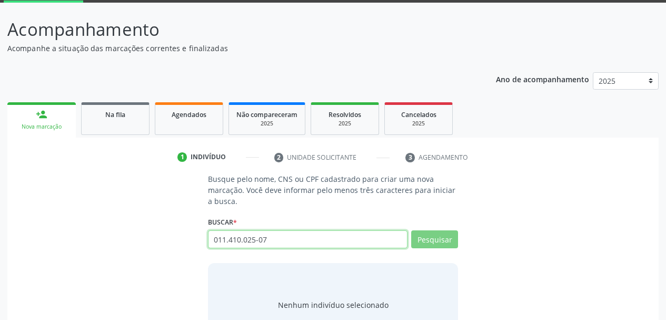
scroll to position [58, 0]
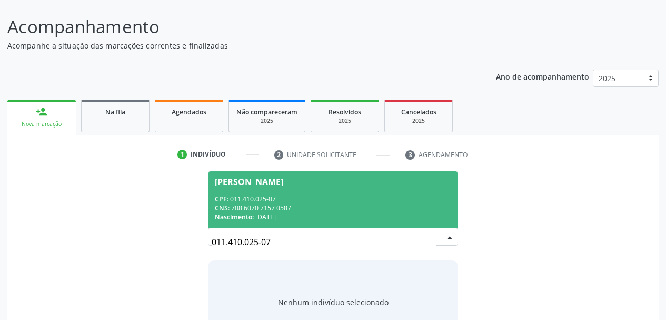
click at [336, 204] on div "CNS: 708 6070 7157 0587" at bounding box center [333, 207] width 237 height 9
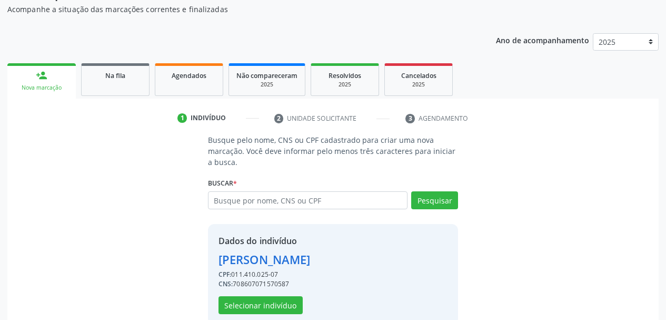
scroll to position [114, 0]
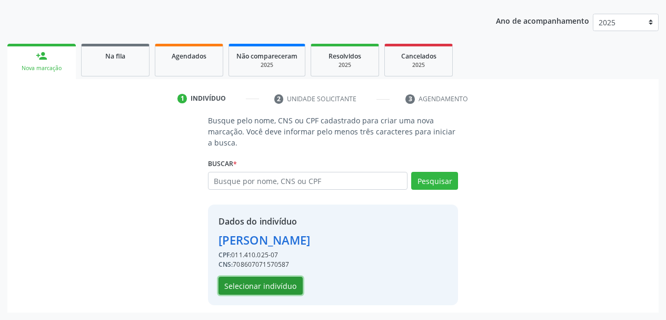
click at [262, 288] on button "Selecionar indivíduo" at bounding box center [260, 285] width 84 height 18
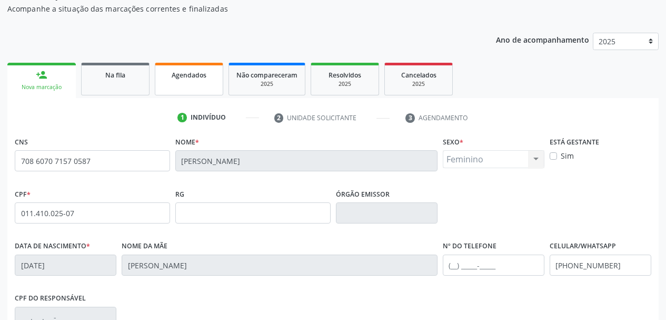
scroll to position [93, 0]
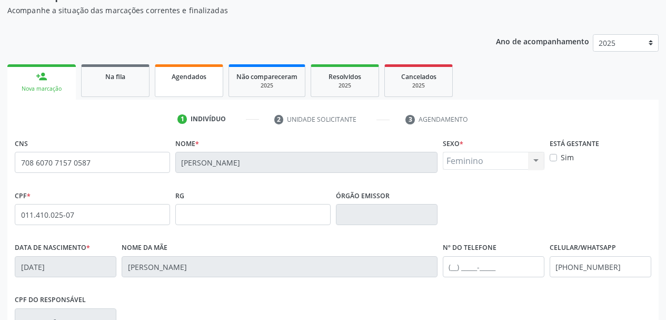
click at [195, 86] on link "Agendados" at bounding box center [189, 80] width 68 height 33
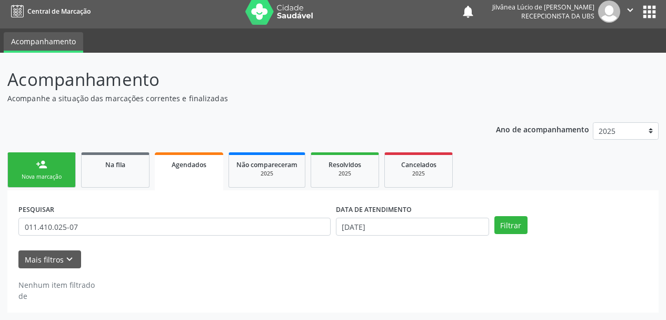
scroll to position [5, 0]
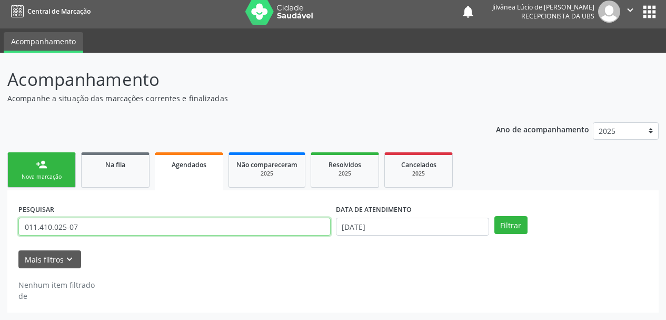
drag, startPoint x: 111, startPoint y: 230, endPoint x: 0, endPoint y: 229, distance: 111.1
click at [0, 229] on div "Acompanhamento Acompanhe a situação das marcações correntes e finalizadas Relat…" at bounding box center [333, 186] width 666 height 267
paste input "[PERSON_NAME]"
type input "[PERSON_NAME]"
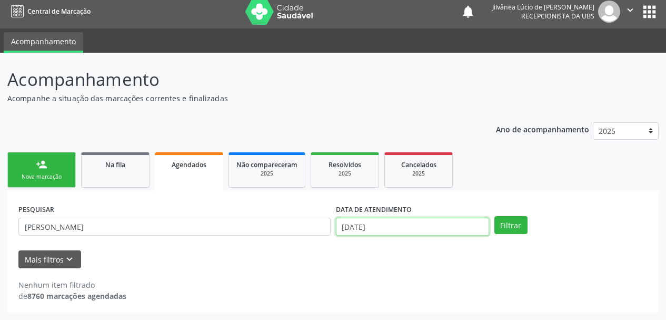
click at [412, 225] on input "[DATE]" at bounding box center [412, 226] width 153 height 18
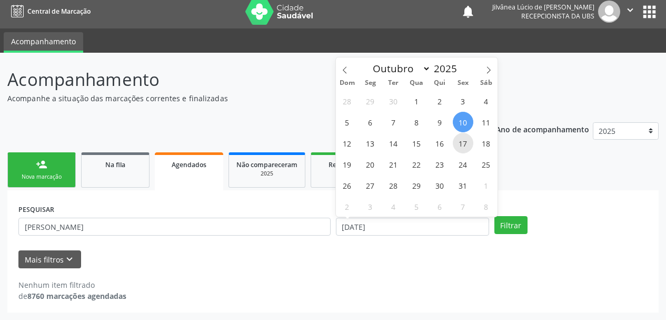
click at [463, 144] on span "17" at bounding box center [463, 143] width 21 height 21
type input "[DATE]"
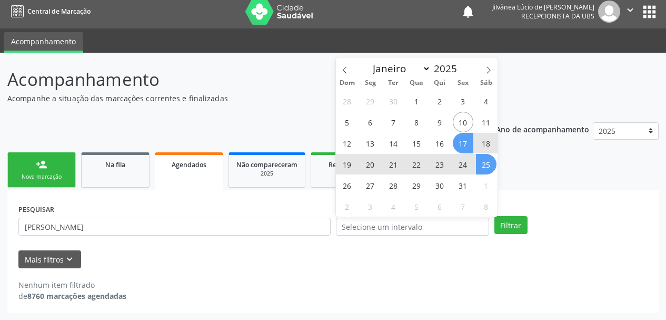
click at [537, 209] on div "PESQUISAR [PERSON_NAME] DATA DE ATENDIMENTO Filtrar" at bounding box center [333, 221] width 634 height 41
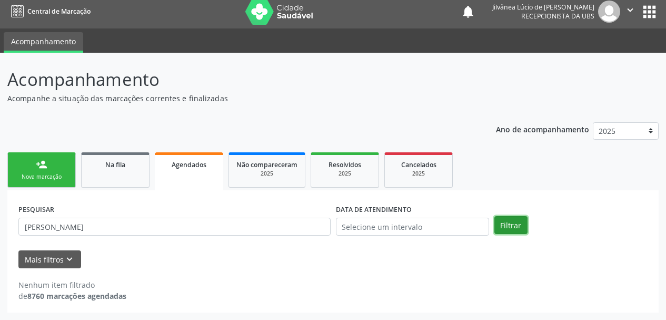
click at [509, 222] on button "Filtrar" at bounding box center [510, 225] width 33 height 18
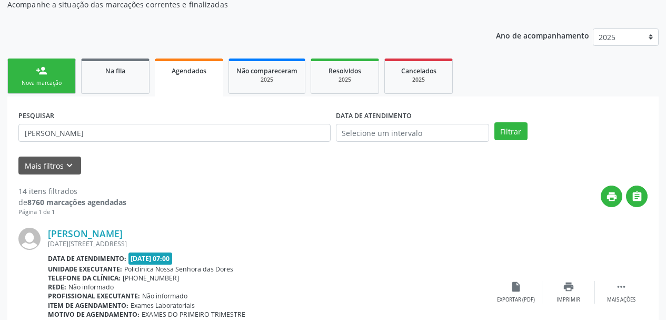
scroll to position [250, 0]
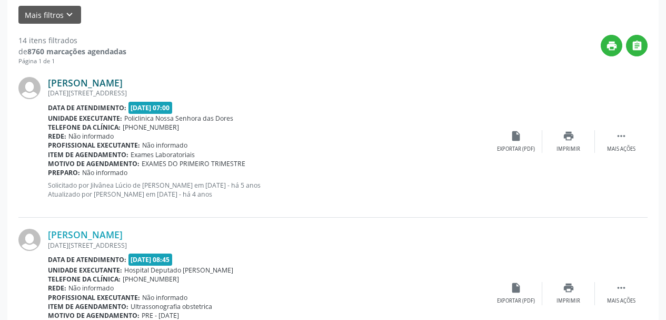
click at [77, 81] on link "[PERSON_NAME]" at bounding box center [85, 83] width 75 height 12
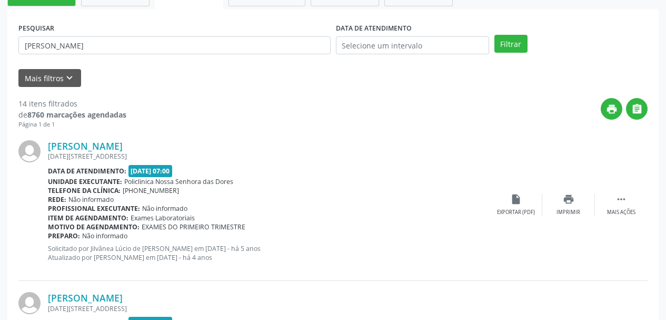
scroll to position [92, 0]
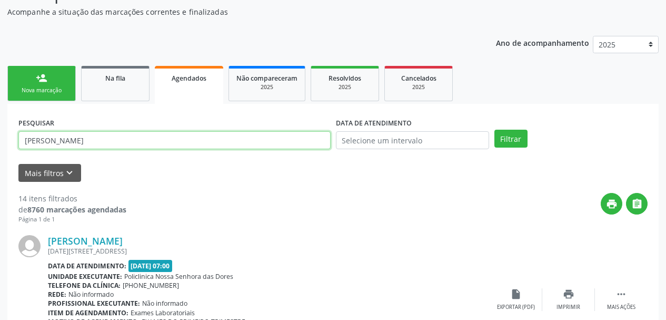
drag, startPoint x: 110, startPoint y: 137, endPoint x: 0, endPoint y: 155, distance: 111.0
paste input "[PERSON_NAME]"
click at [494, 130] on button "Filtrar" at bounding box center [510, 139] width 33 height 18
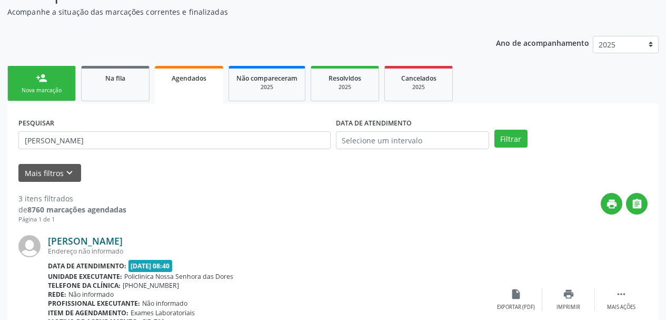
click at [96, 245] on link "[PERSON_NAME]" at bounding box center [85, 241] width 75 height 12
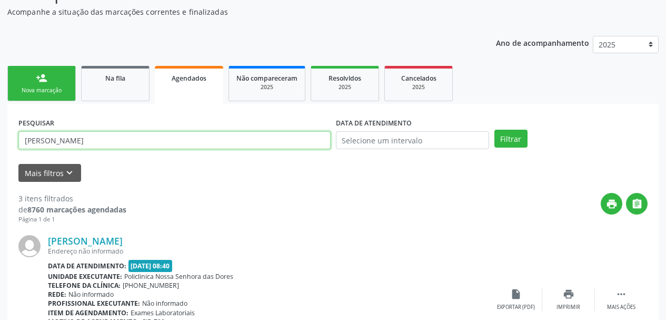
drag, startPoint x: 140, startPoint y: 142, endPoint x: 0, endPoint y: 148, distance: 140.2
paste input "[PERSON_NAME]"
type input "[PERSON_NAME]"
click at [494, 130] on button "Filtrar" at bounding box center [510, 139] width 33 height 18
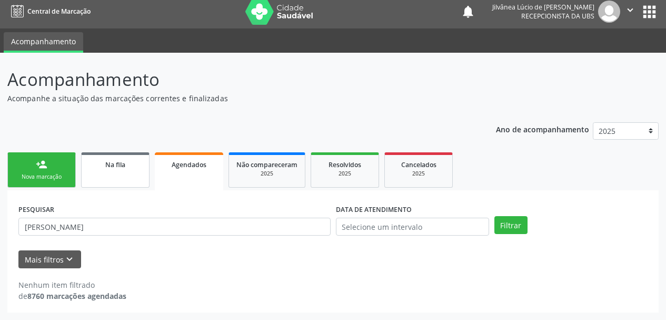
scroll to position [5, 0]
click at [24, 172] on link "person_add Nova marcação" at bounding box center [41, 169] width 68 height 35
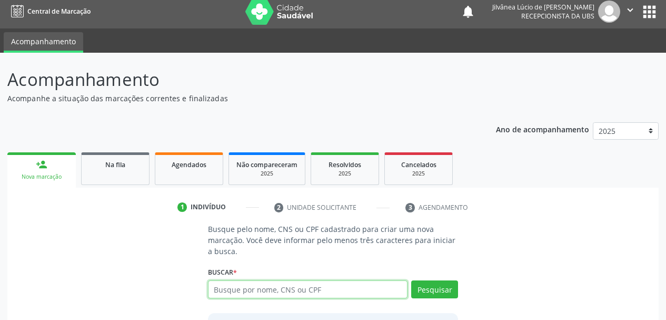
click at [268, 285] on input "text" at bounding box center [308, 289] width 200 height 18
type input "[PERSON_NAME]"
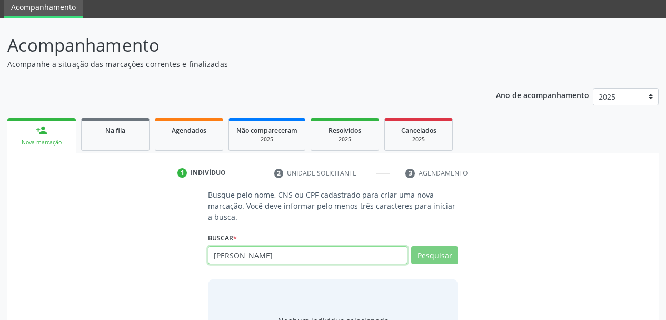
scroll to position [58, 0]
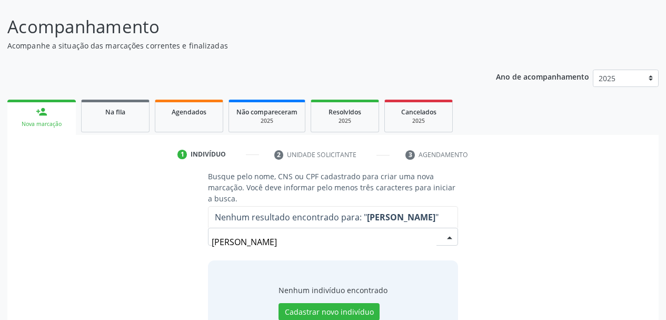
click at [256, 243] on input "[PERSON_NAME]" at bounding box center [324, 241] width 225 height 21
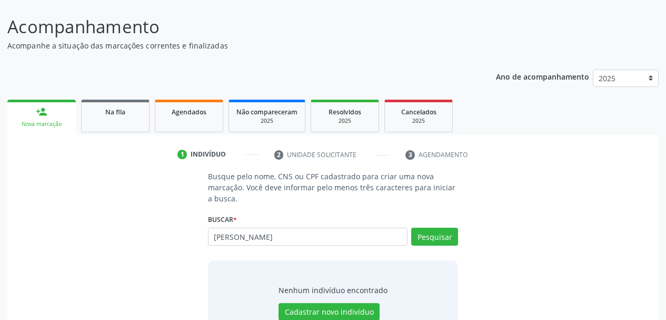
type input "[PERSON_NAME]"
click at [302, 237] on input "[PERSON_NAME]" at bounding box center [308, 236] width 200 height 18
type input "[PERSON_NAME]"
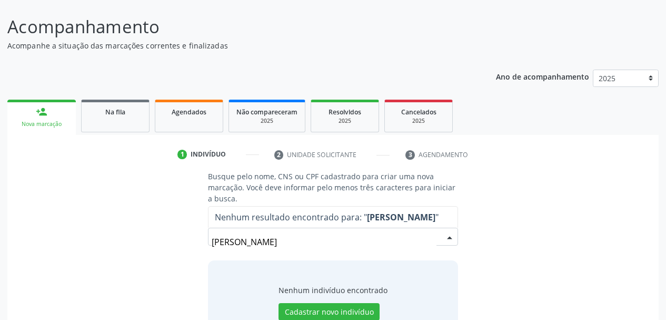
click at [250, 244] on input "[PERSON_NAME]" at bounding box center [324, 241] width 225 height 21
click at [254, 243] on input "[PERSON_NAME]" at bounding box center [324, 241] width 225 height 21
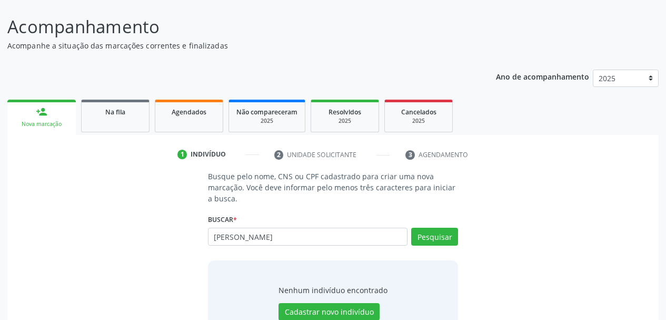
type input "[PERSON_NAME]"
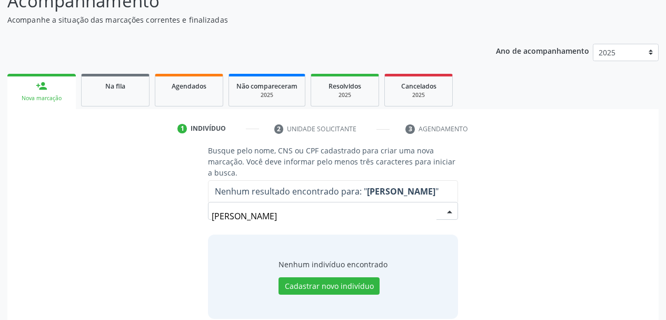
scroll to position [97, 0]
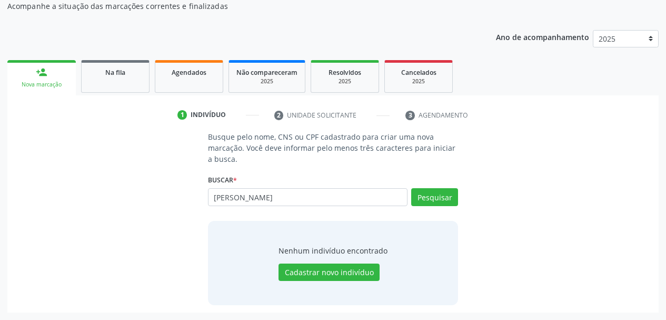
click at [165, 202] on div "Busque pelo nome, CNS ou CPF cadastrado para criar uma nova marcação. Você deve…" at bounding box center [333, 217] width 637 height 173
click at [179, 83] on link "Agendados" at bounding box center [189, 76] width 68 height 33
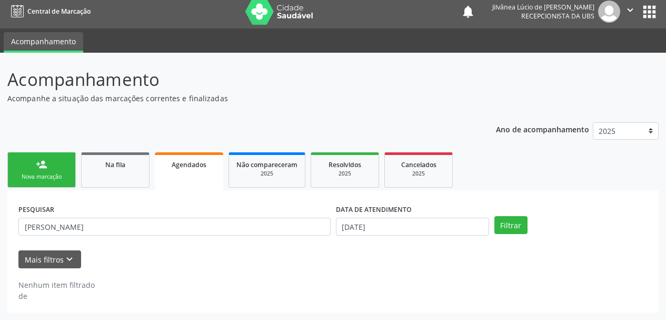
scroll to position [5, 0]
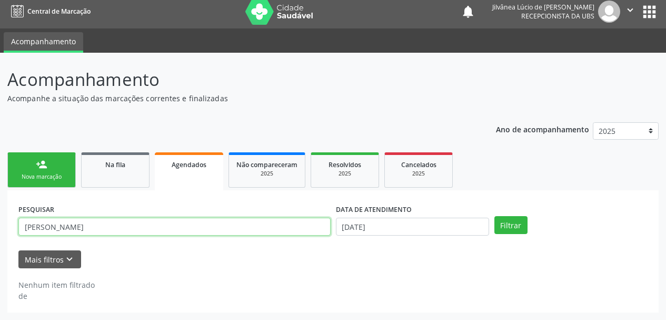
click at [44, 226] on input "[PERSON_NAME]" at bounding box center [174, 226] width 312 height 18
type input "[PERSON_NAME]"
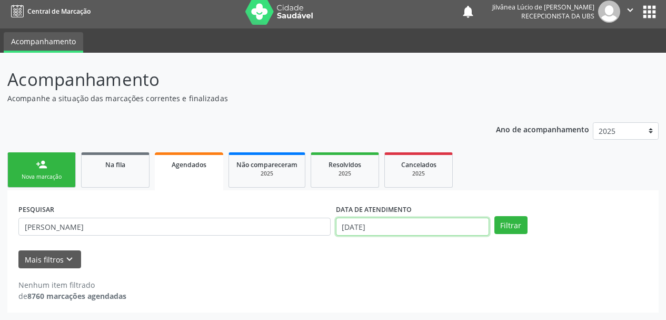
click at [382, 231] on input "[DATE]" at bounding box center [412, 226] width 153 height 18
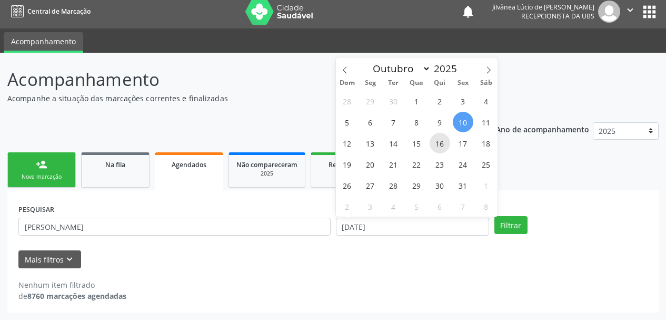
click at [441, 142] on span "16" at bounding box center [440, 143] width 21 height 21
type input "[DATE]"
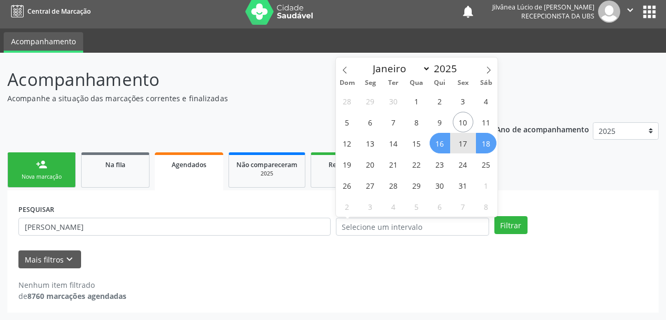
click at [532, 190] on div "PESQUISAR [PERSON_NAME] DATA DE ATENDIMENTO Filtrar UNIDADE EXECUTANTE Selecion…" at bounding box center [332, 251] width 651 height 122
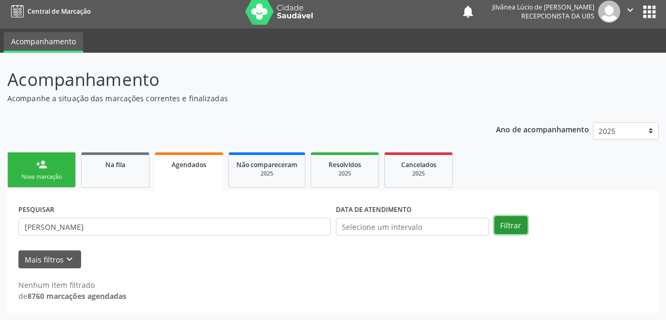
click at [516, 224] on button "Filtrar" at bounding box center [510, 225] width 33 height 18
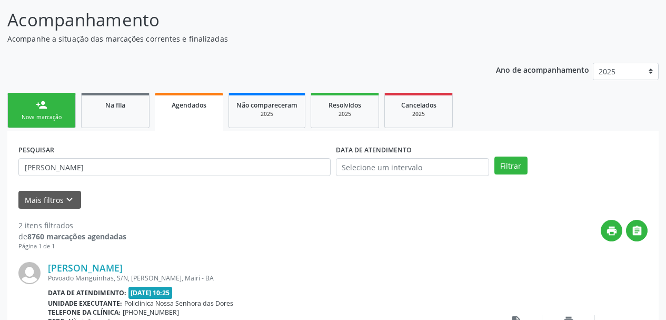
scroll to position [163, 0]
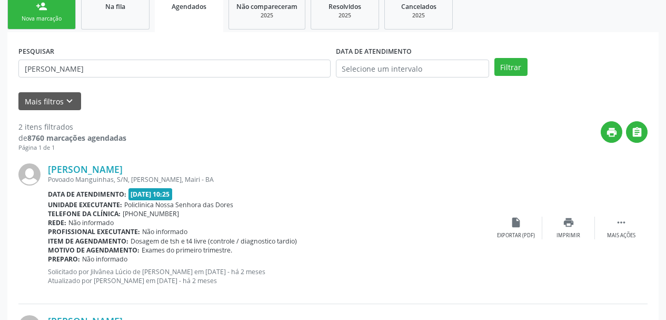
click at [185, 100] on div "Mais filtros keyboard_arrow_down" at bounding box center [333, 101] width 634 height 18
